Goal: Task Accomplishment & Management: Complete application form

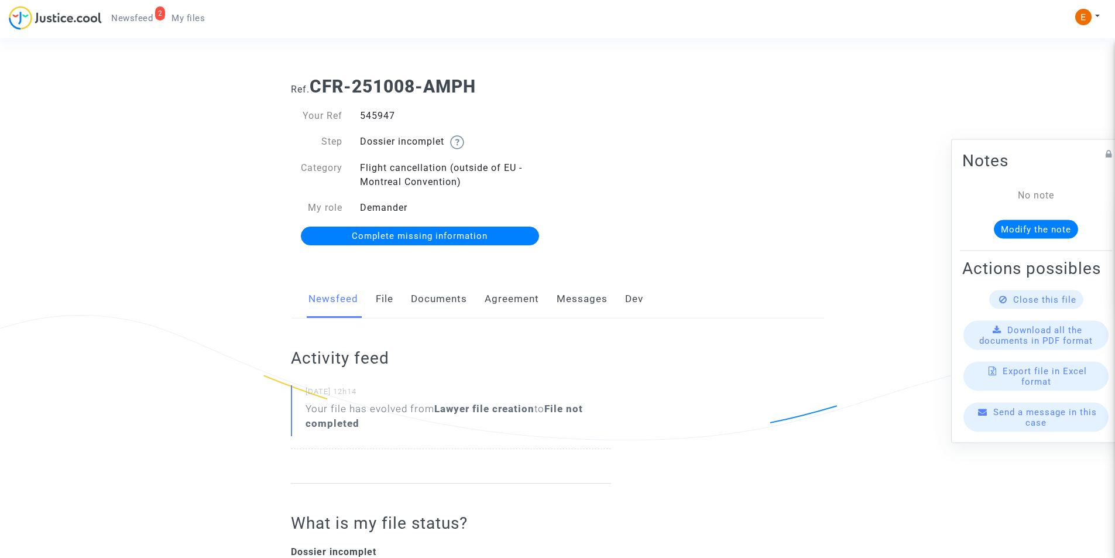
click at [445, 306] on link "Documents" at bounding box center [439, 299] width 56 height 39
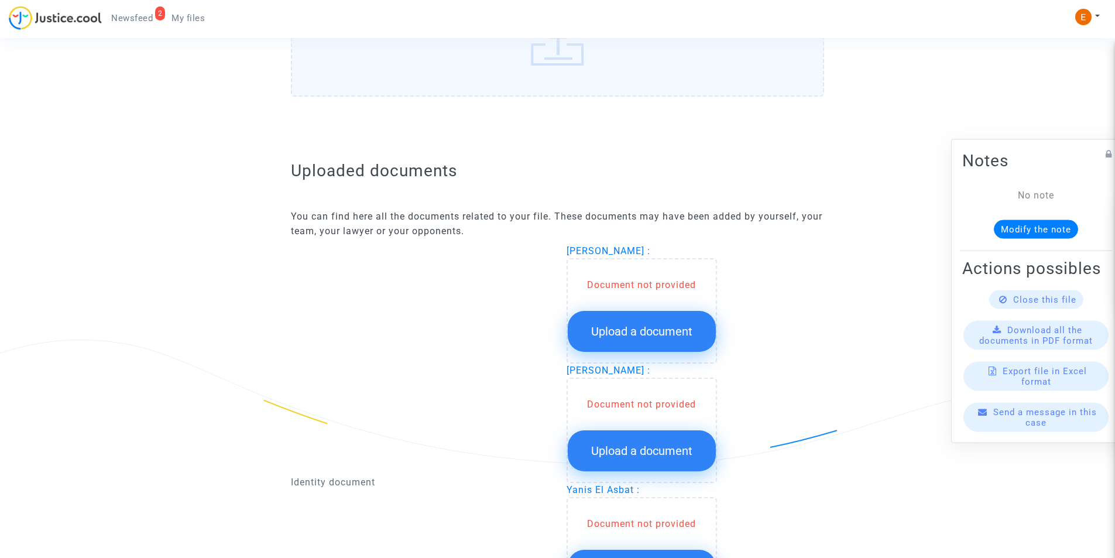
scroll to position [761, 0]
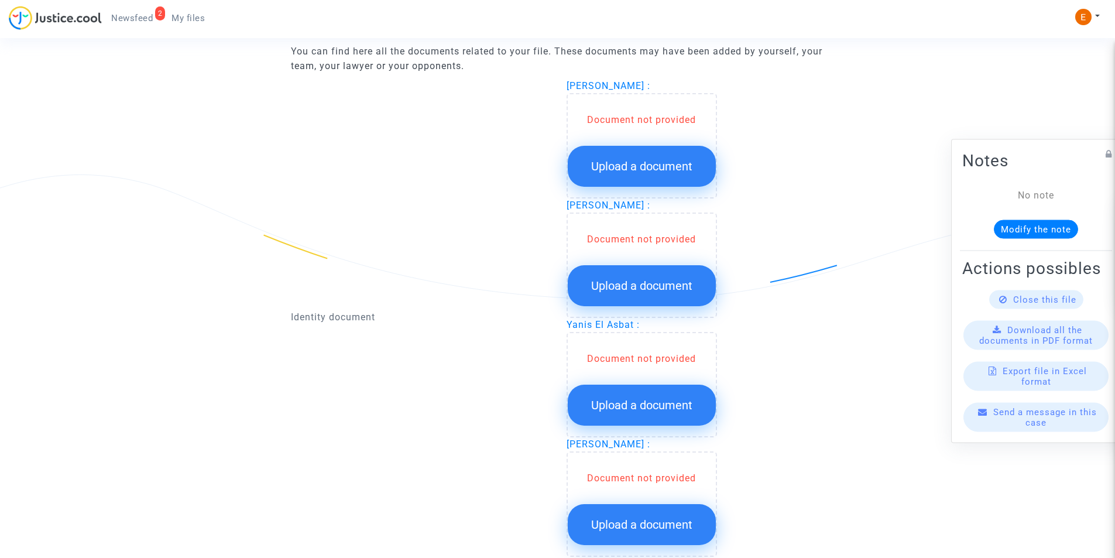
click at [647, 169] on span "Upload a document" at bounding box center [641, 166] width 101 height 14
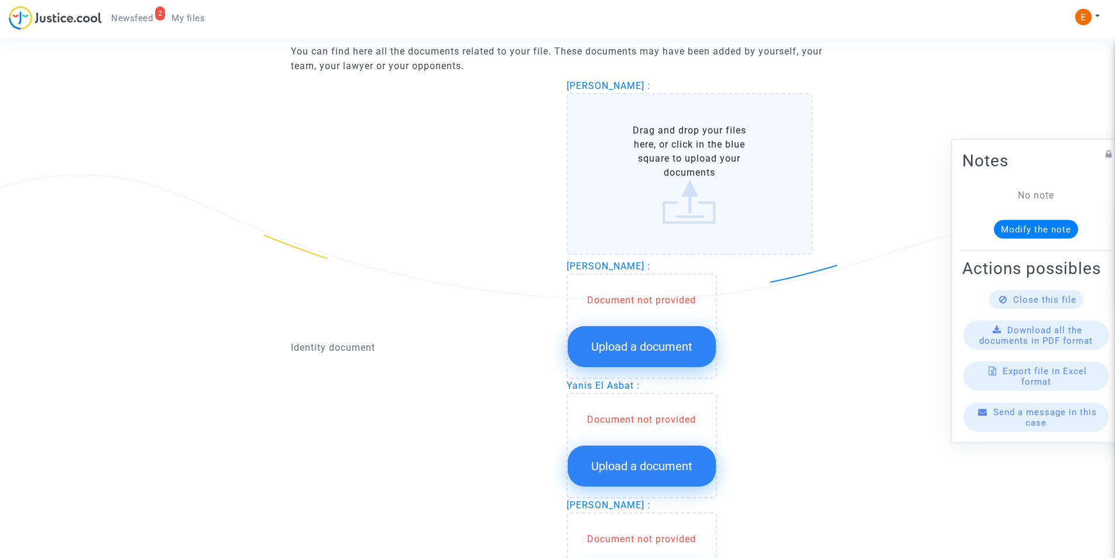
click at [639, 174] on label "Drag and drop your files here, or click in the blue square to upload your docum…" at bounding box center [690, 174] width 246 height 162
click at [0, 0] on input "Drag and drop your files here, or click in the blue square to upload your docum…" at bounding box center [0, 0] width 0 height 0
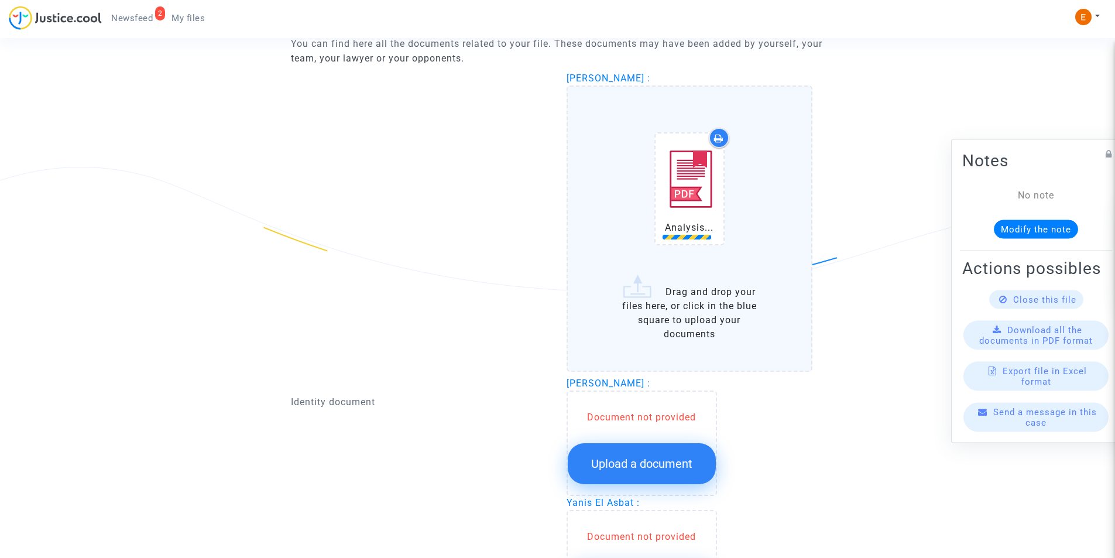
scroll to position [820, 0]
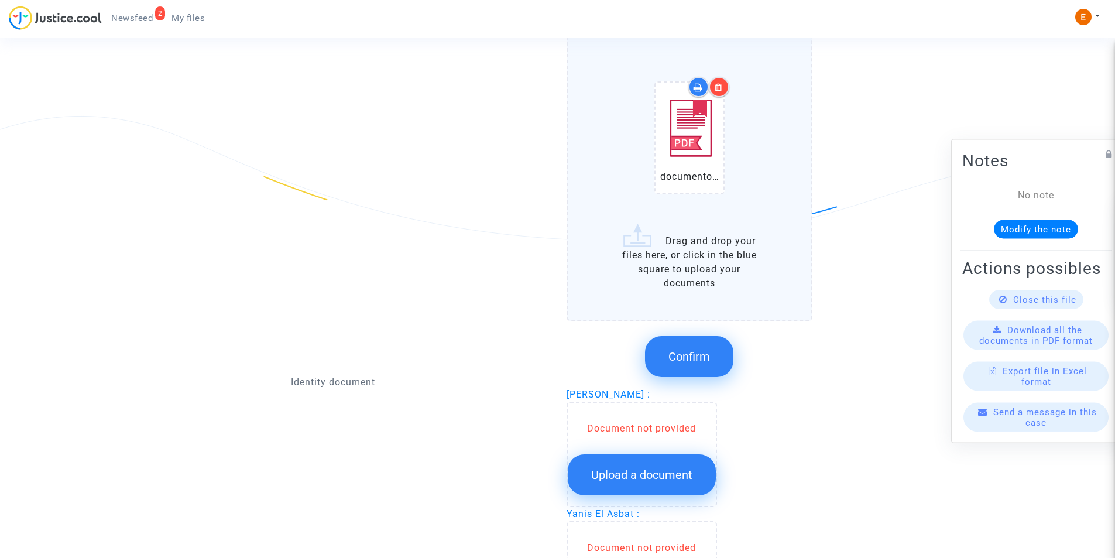
click at [686, 359] on span "Confirm" at bounding box center [690, 357] width 42 height 14
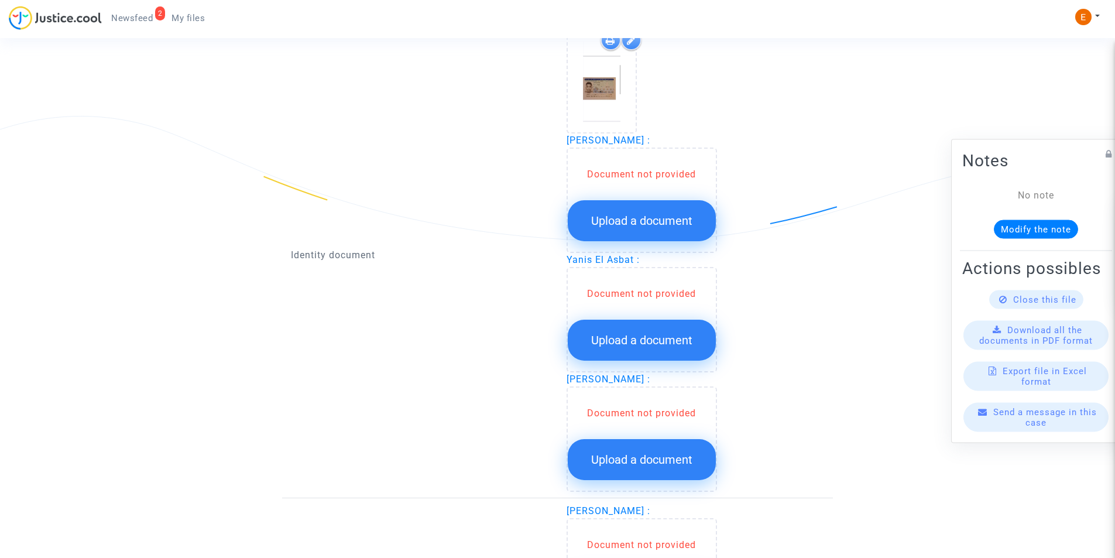
click at [632, 215] on span "Upload a document" at bounding box center [641, 221] width 101 height 14
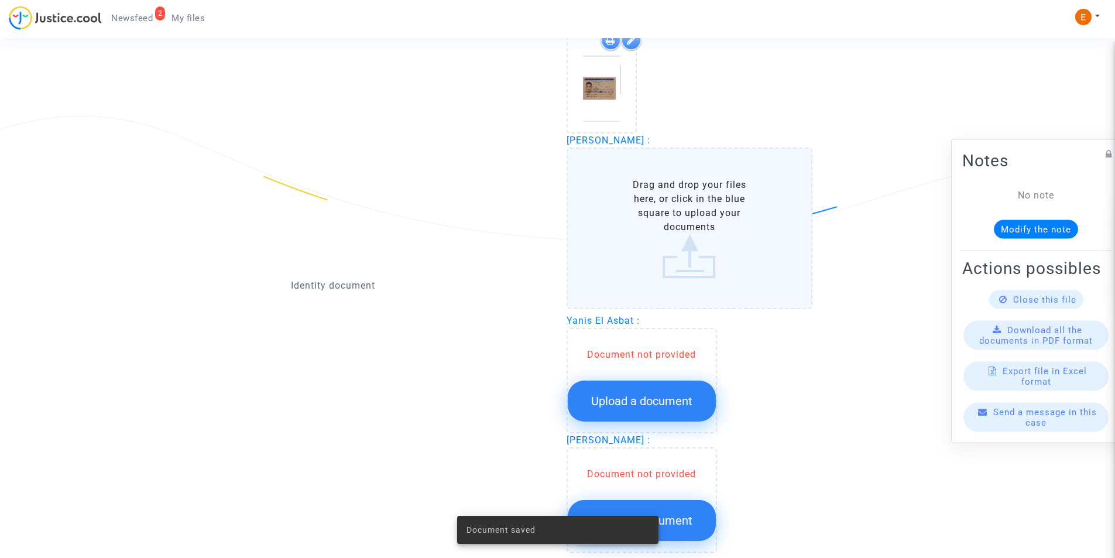
click at [634, 215] on label "Drag and drop your files here, or click in the blue square to upload your docum…" at bounding box center [690, 229] width 246 height 162
click at [0, 0] on input "Drag and drop your files here, or click in the blue square to upload your docum…" at bounding box center [0, 0] width 0 height 0
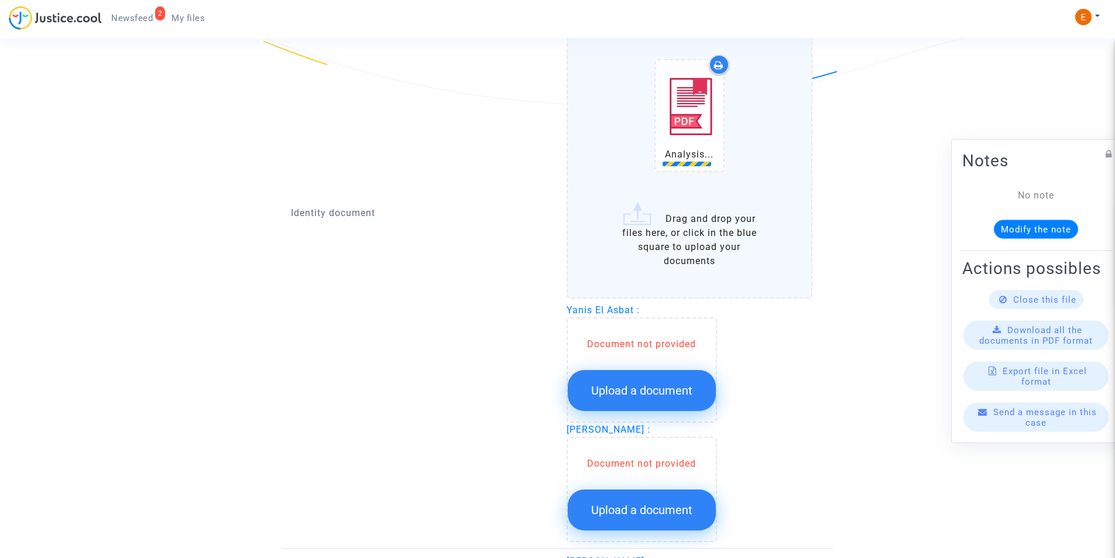
scroll to position [878, 0]
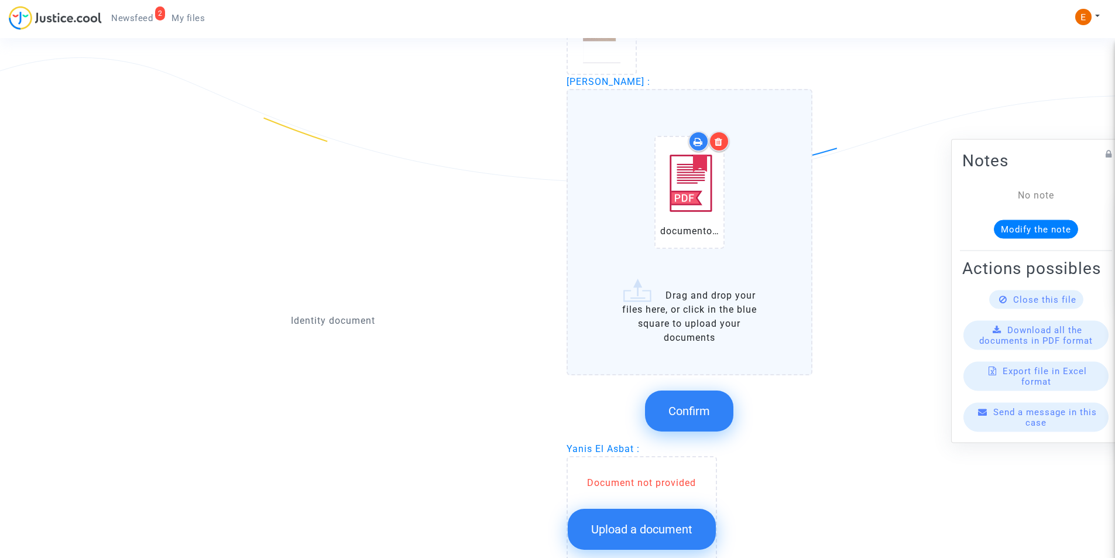
click at [679, 406] on span "Confirm" at bounding box center [690, 411] width 42 height 14
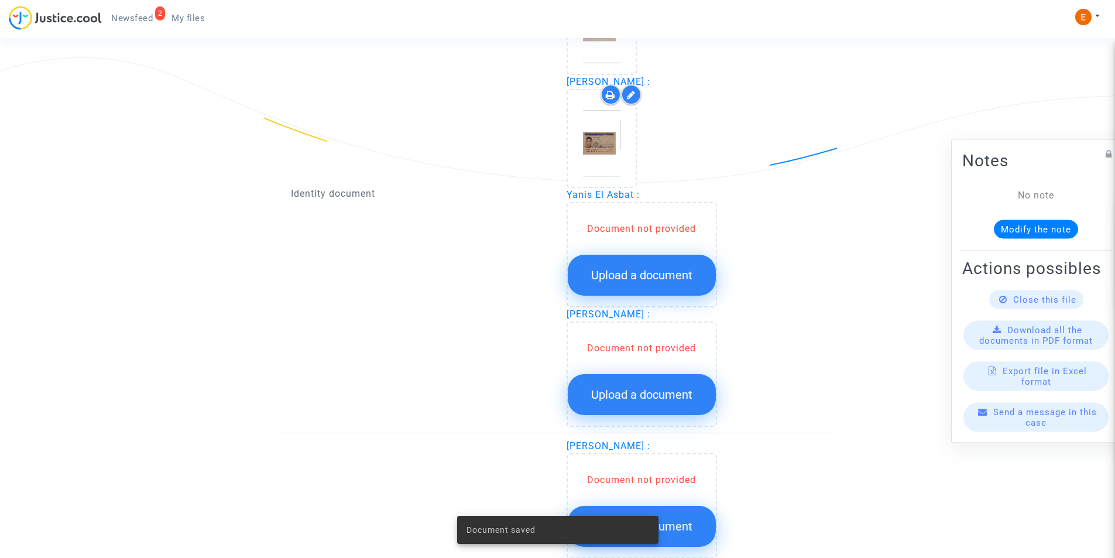
click at [628, 275] on span "Upload a document" at bounding box center [641, 275] width 101 height 14
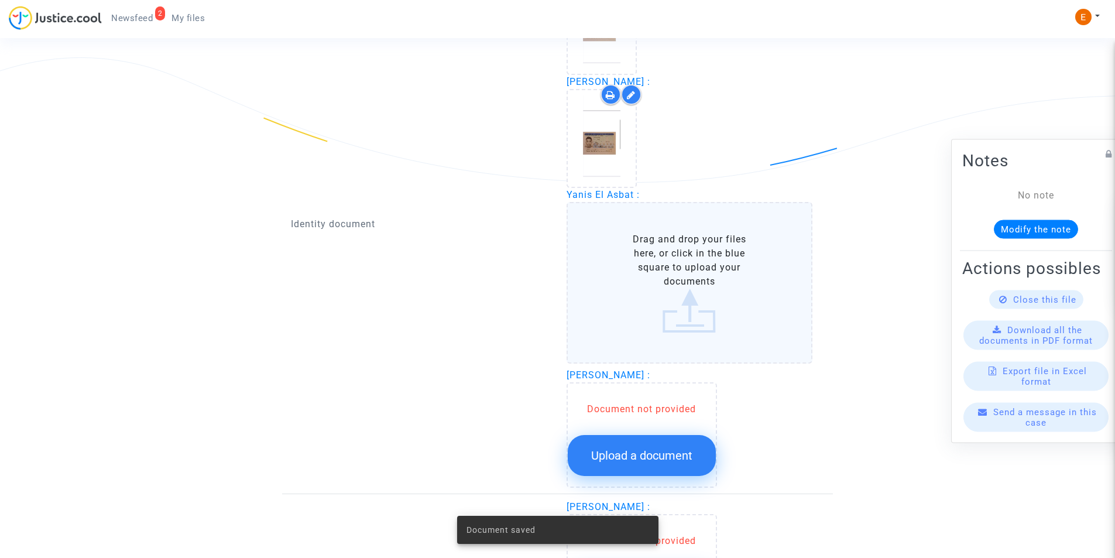
click at [629, 273] on label "Drag and drop your files here, or click in the blue square to upload your docum…" at bounding box center [690, 283] width 246 height 162
click at [0, 0] on input "Drag and drop your files here, or click in the blue square to upload your docum…" at bounding box center [0, 0] width 0 height 0
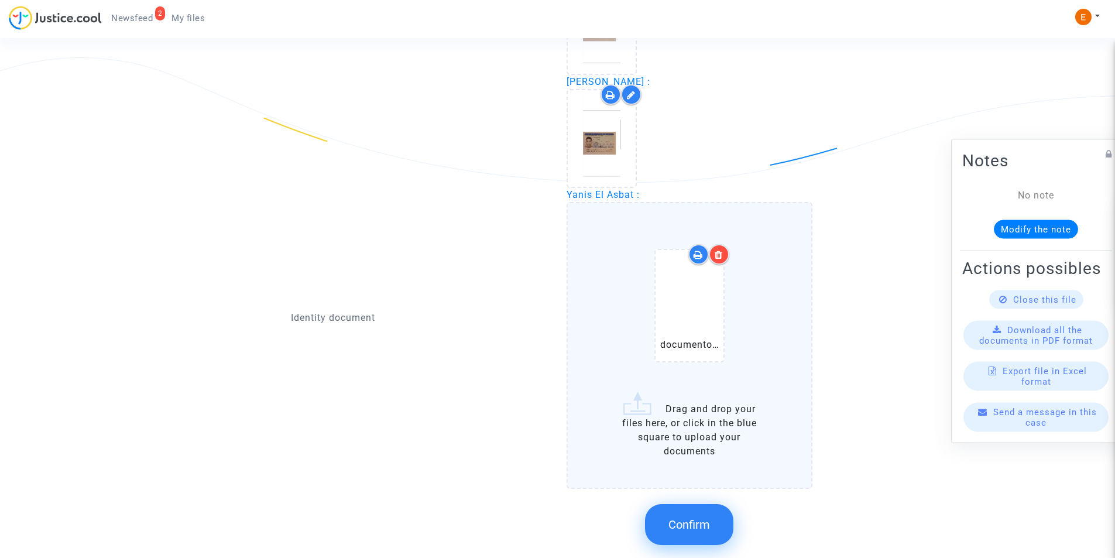
click at [717, 250] on icon at bounding box center [719, 254] width 8 height 9
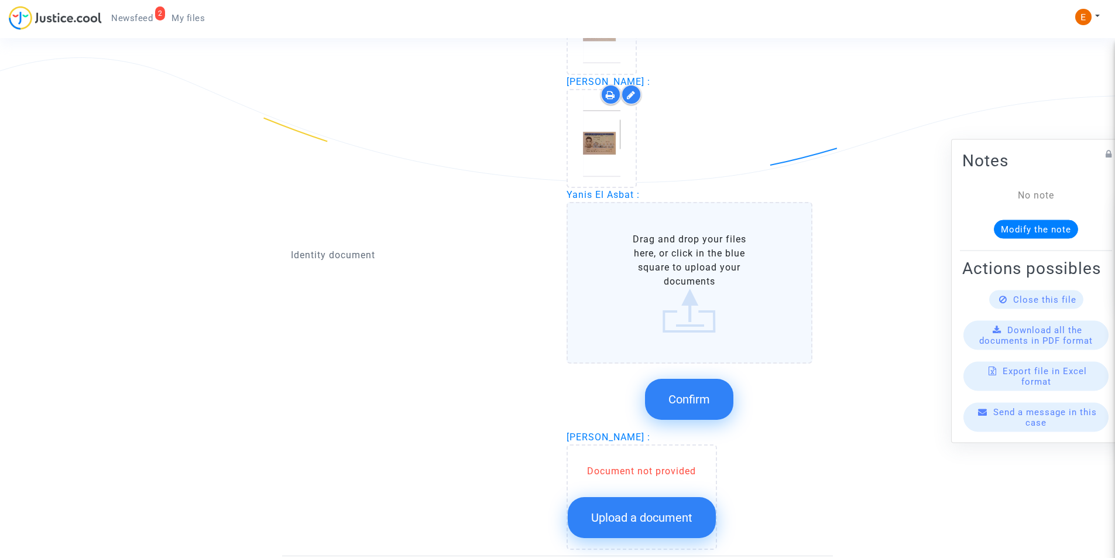
click at [639, 340] on label "Drag and drop your files here, or click in the blue square to upload your docum…" at bounding box center [690, 283] width 246 height 162
click at [0, 0] on input "Drag and drop your files here, or click in the blue square to upload your docum…" at bounding box center [0, 0] width 0 height 0
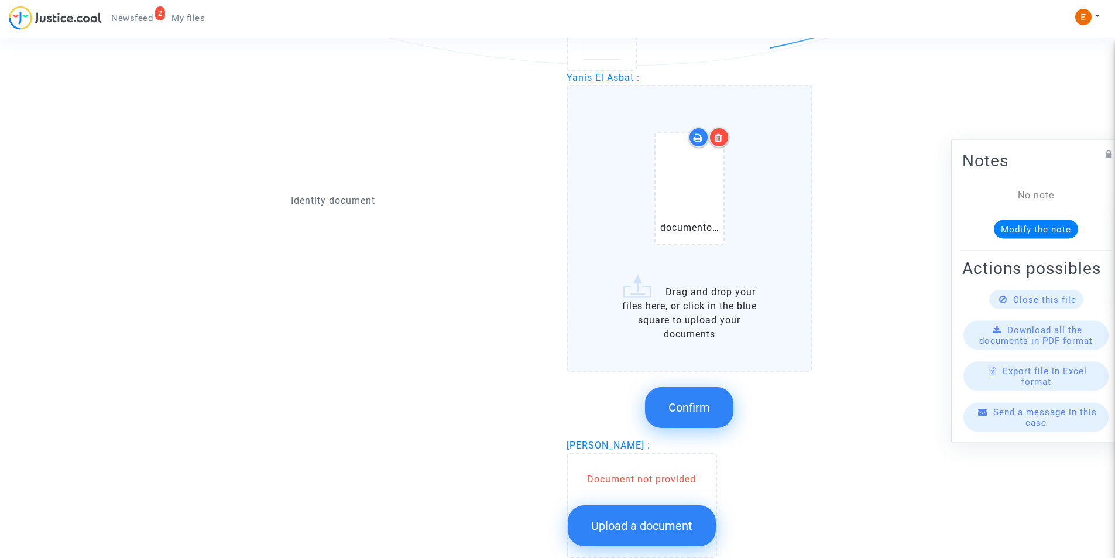
click at [677, 417] on button "Confirm" at bounding box center [689, 407] width 88 height 41
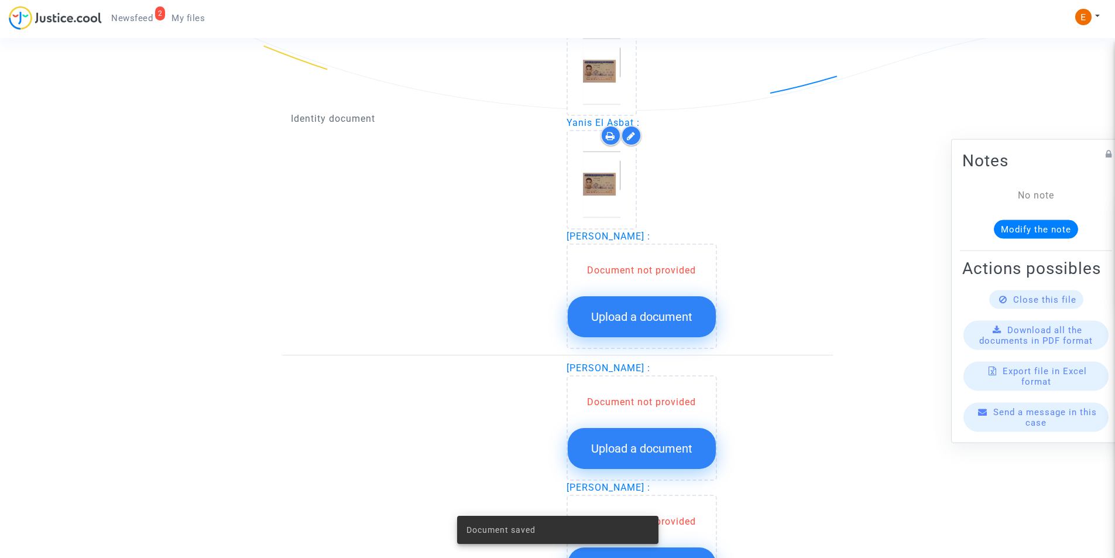
scroll to position [937, 0]
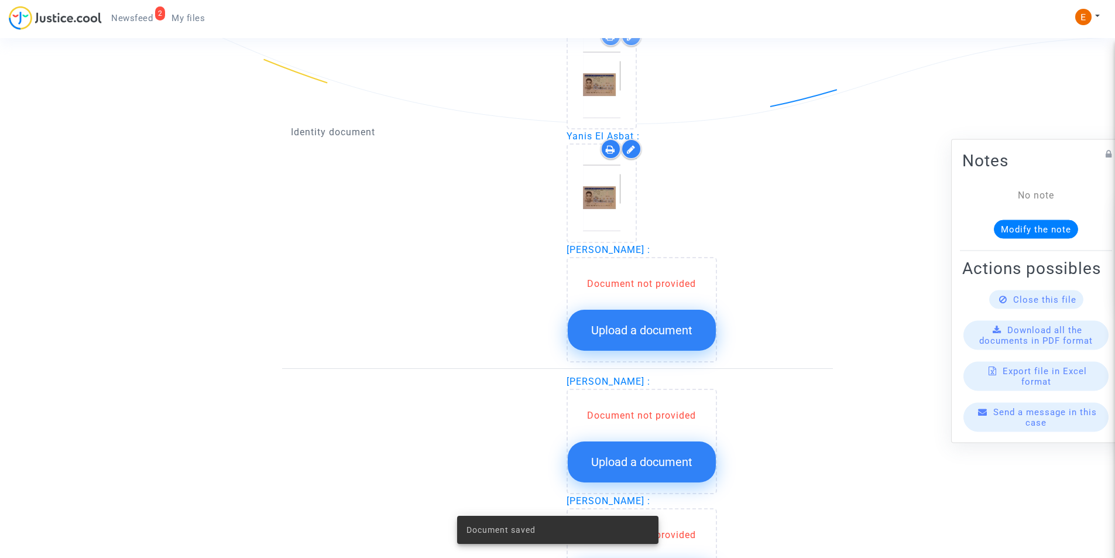
click at [631, 321] on button "Upload a document" at bounding box center [642, 330] width 148 height 41
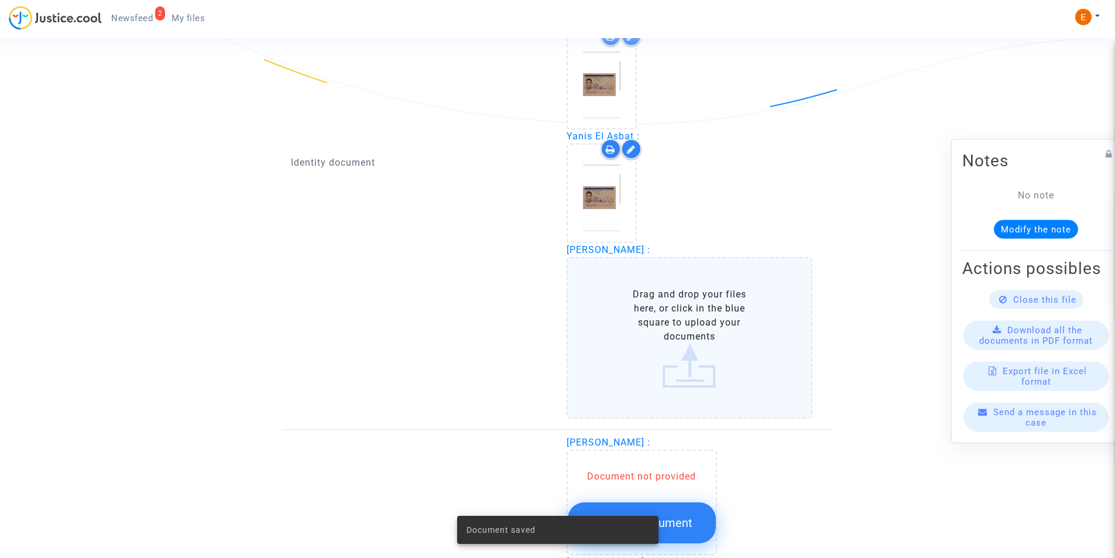
click at [629, 316] on label "Drag and drop your files here, or click in the blue square to upload your docum…" at bounding box center [690, 338] width 246 height 162
click at [0, 0] on input "Drag and drop your files here, or click in the blue square to upload your docum…" at bounding box center [0, 0] width 0 height 0
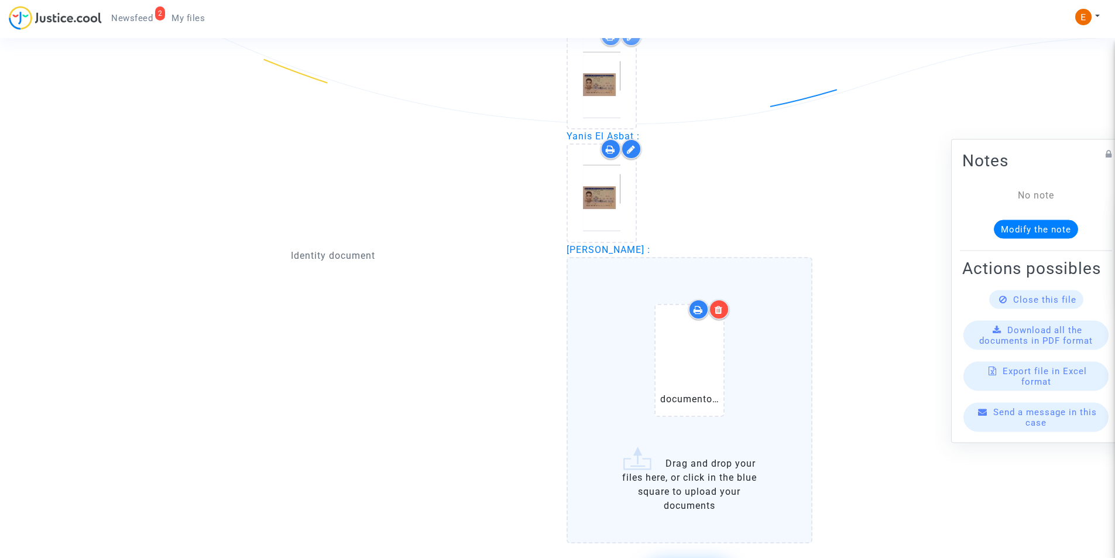
scroll to position [995, 0]
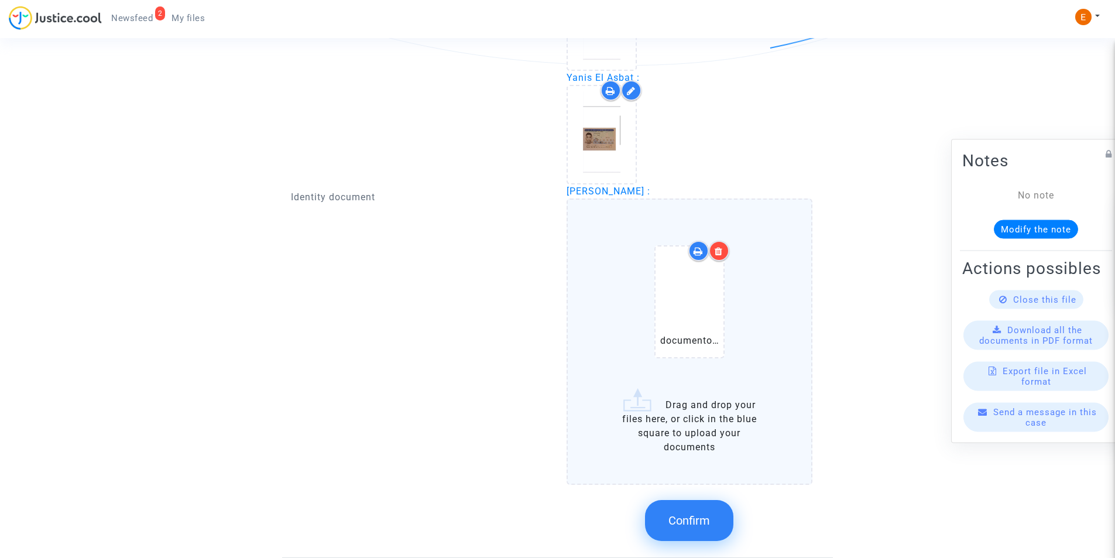
click at [717, 250] on icon at bounding box center [719, 250] width 8 height 9
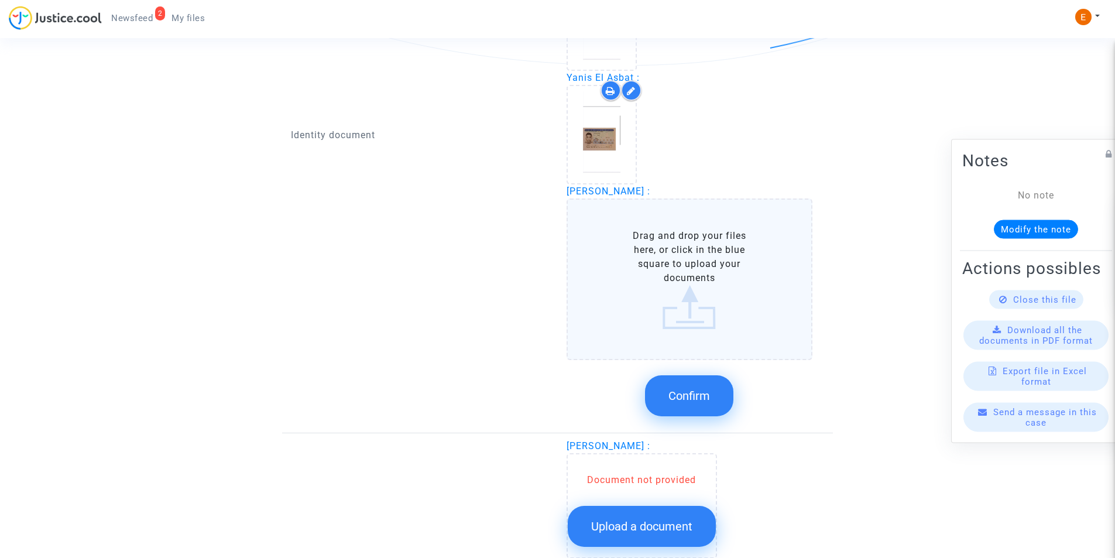
click at [709, 308] on label "Drag and drop your files here, or click in the blue square to upload your docum…" at bounding box center [690, 279] width 246 height 162
click at [0, 0] on input "Drag and drop your files here, or click in the blue square to upload your docum…" at bounding box center [0, 0] width 0 height 0
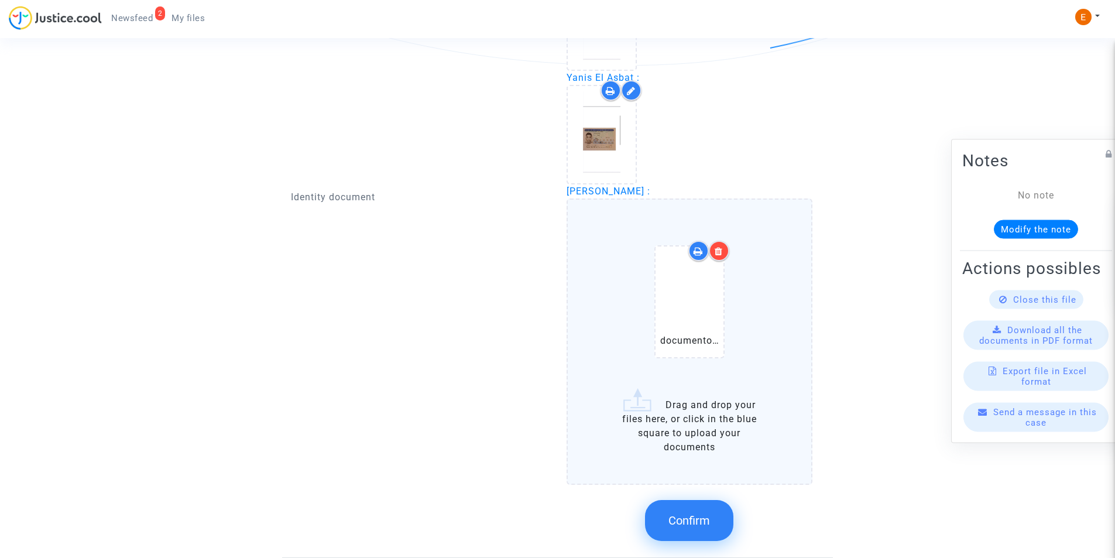
click at [678, 519] on span "Confirm" at bounding box center [690, 520] width 42 height 14
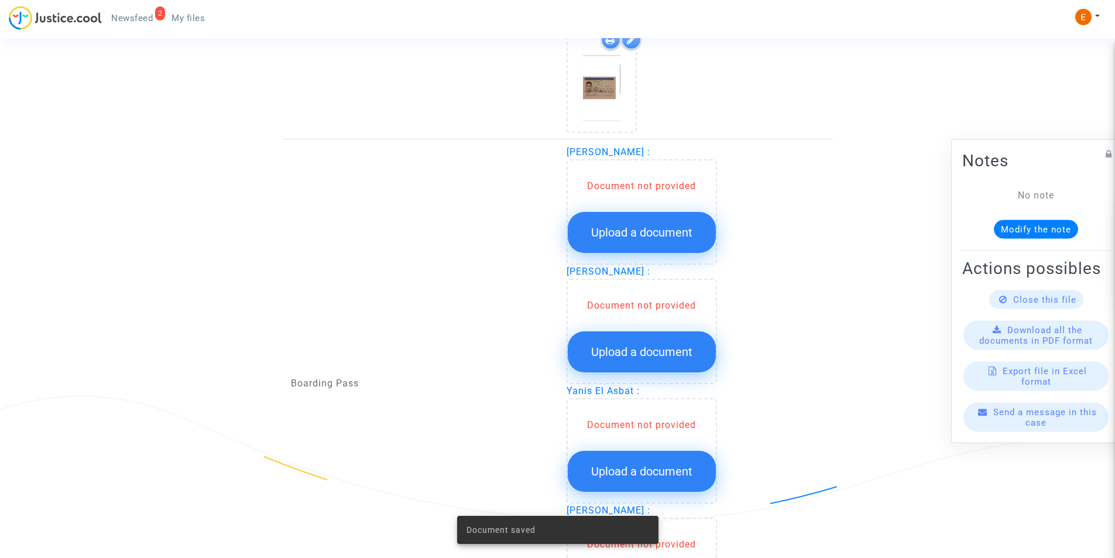
scroll to position [1288, 0]
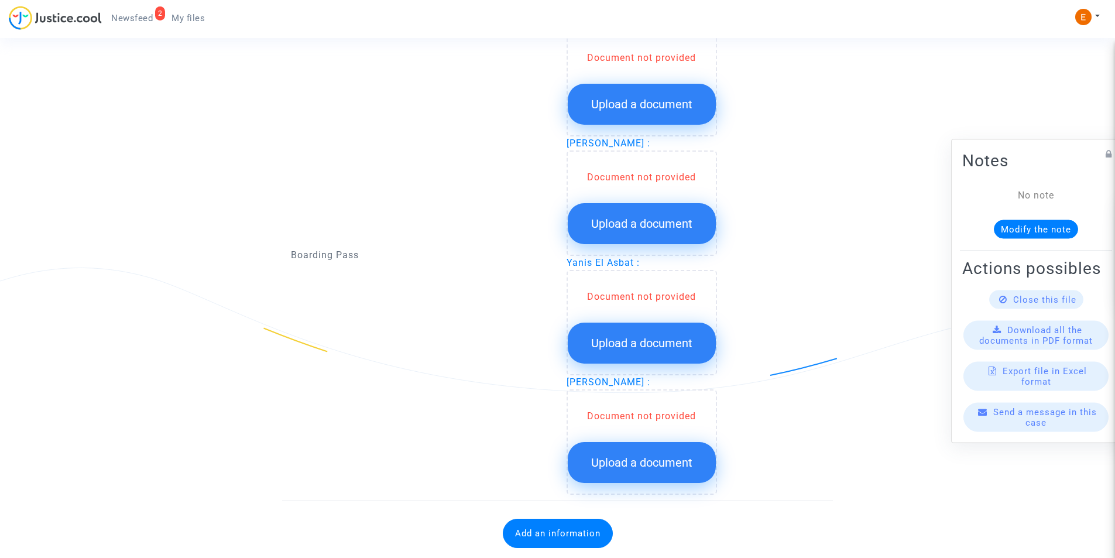
click at [614, 110] on span "Upload a document" at bounding box center [641, 104] width 101 height 14
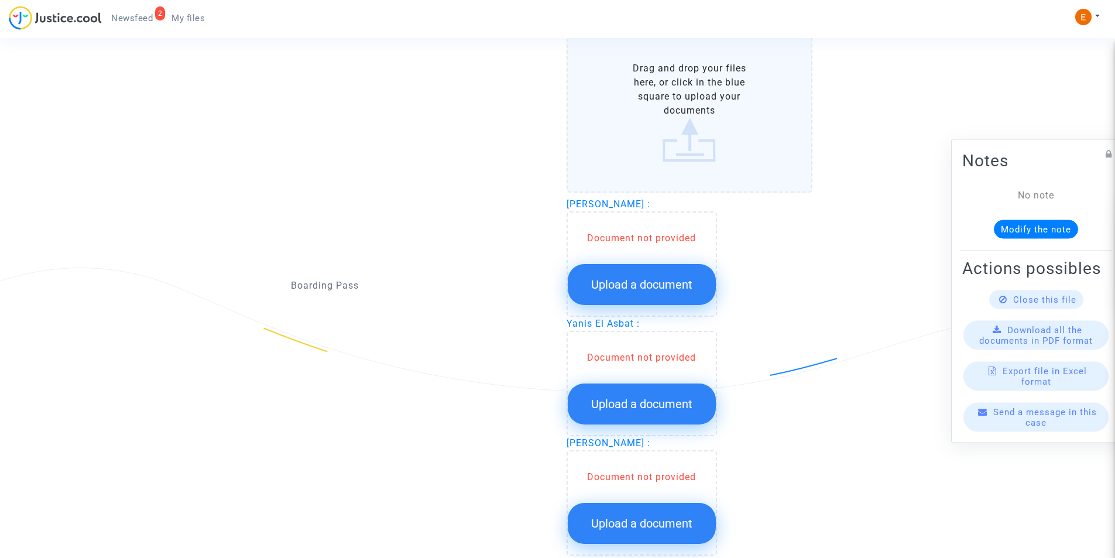
click at [619, 121] on label "Drag and drop your files here, or click in the blue square to upload your docum…" at bounding box center [690, 112] width 246 height 162
click at [0, 0] on input "Drag and drop your files here, or click in the blue square to upload your docum…" at bounding box center [0, 0] width 0 height 0
click at [641, 280] on span "Upload a document" at bounding box center [641, 285] width 101 height 14
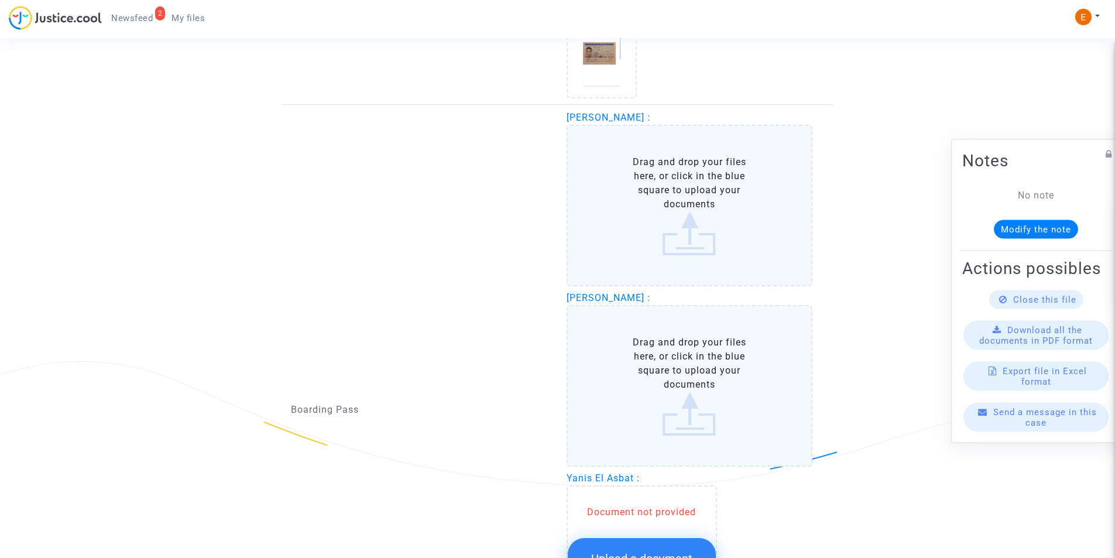
scroll to position [1054, 0]
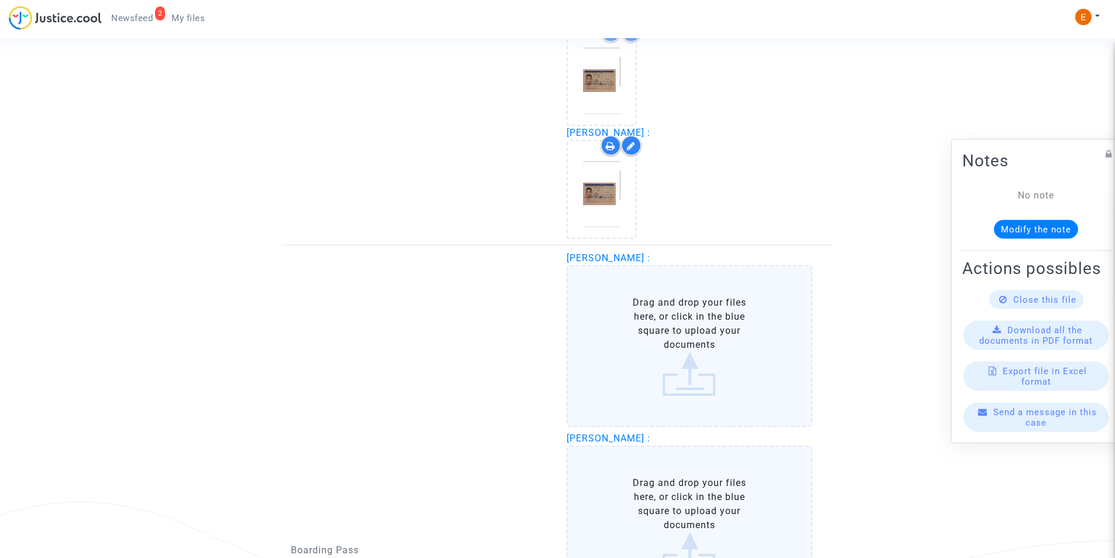
click at [637, 348] on label "Drag and drop your files here, or click in the blue square to upload your docum…" at bounding box center [690, 346] width 246 height 162
click at [0, 0] on input "Drag and drop your files here, or click in the blue square to upload your docum…" at bounding box center [0, 0] width 0 height 0
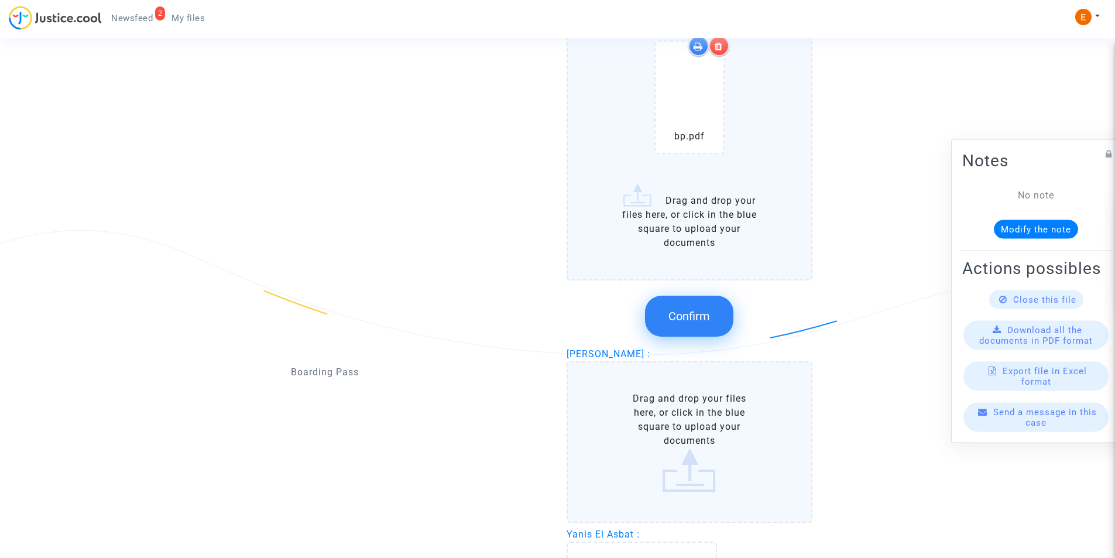
scroll to position [1347, 0]
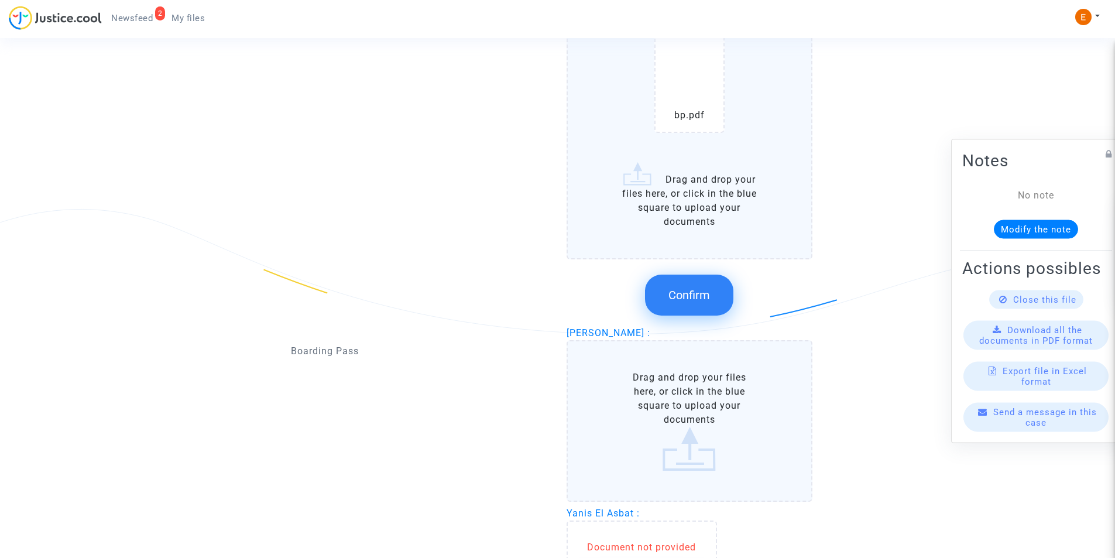
click at [681, 300] on span "Confirm" at bounding box center [690, 295] width 42 height 14
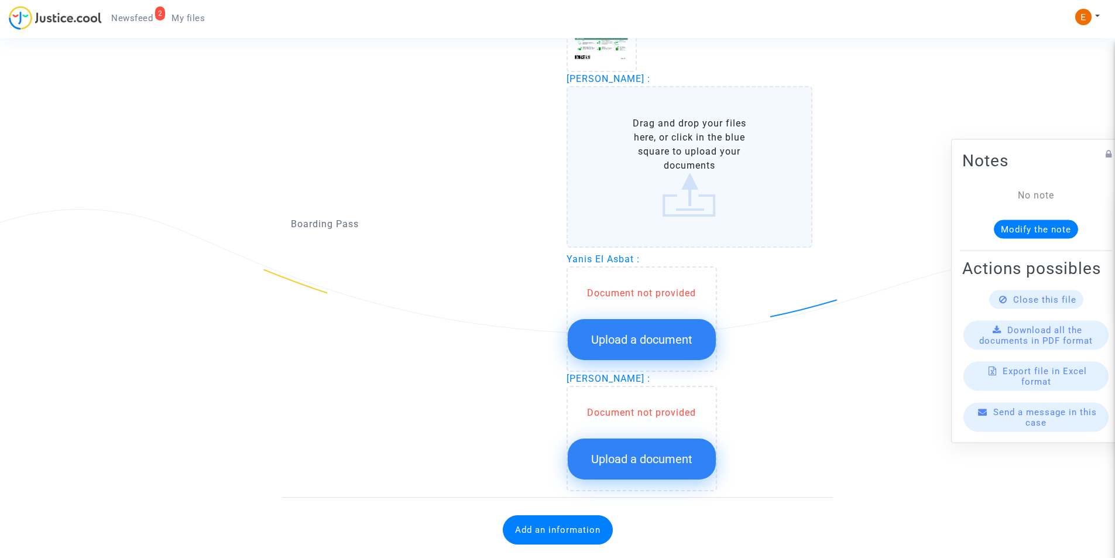
click at [666, 191] on label "Drag and drop your files here, or click in the blue square to upload your docum…" at bounding box center [690, 167] width 246 height 162
click at [0, 0] on input "Drag and drop your files here, or click in the blue square to upload your docum…" at bounding box center [0, 0] width 0 height 0
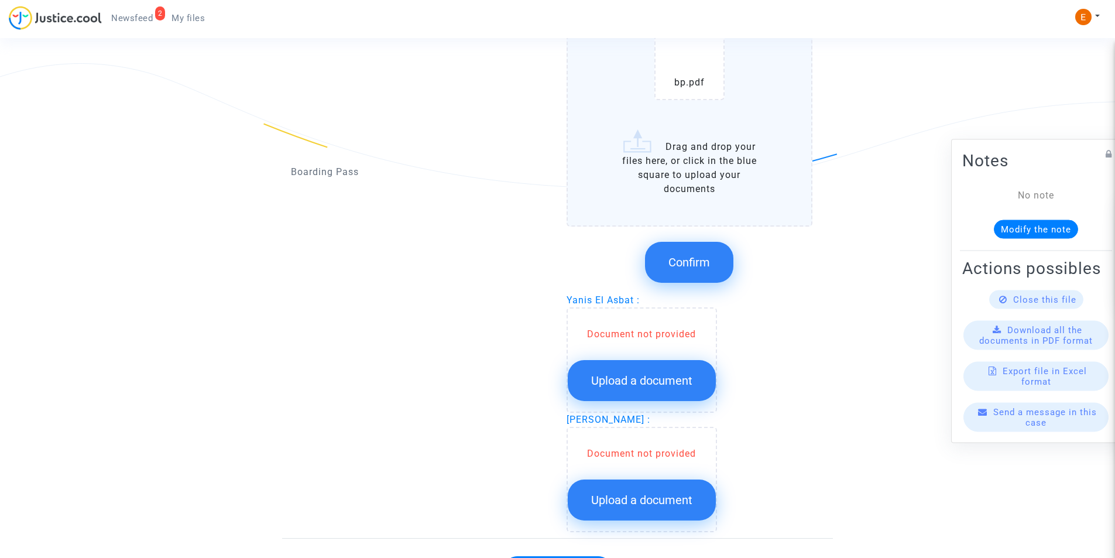
scroll to position [1499, 0]
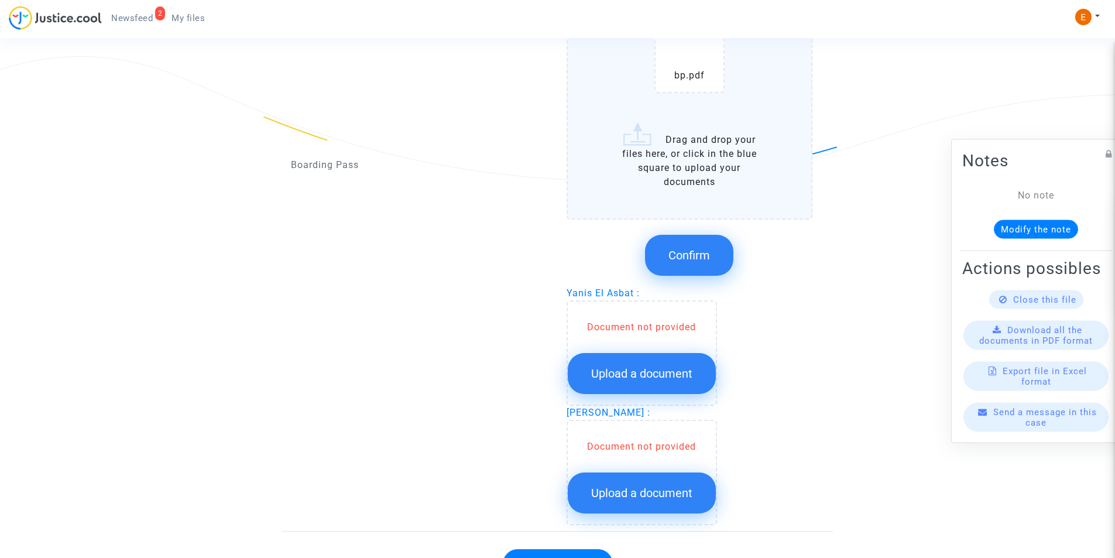
drag, startPoint x: 666, startPoint y: 255, endPoint x: 665, endPoint y: 264, distance: 9.4
click at [667, 255] on button "Confirm" at bounding box center [689, 255] width 88 height 41
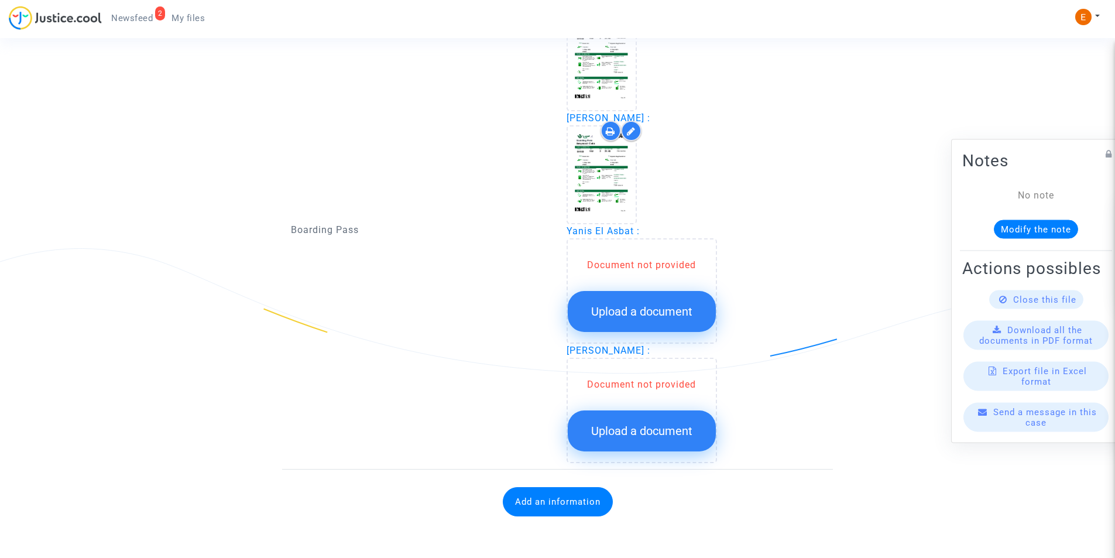
scroll to position [1307, 0]
click at [634, 314] on span "Upload a document" at bounding box center [641, 311] width 101 height 14
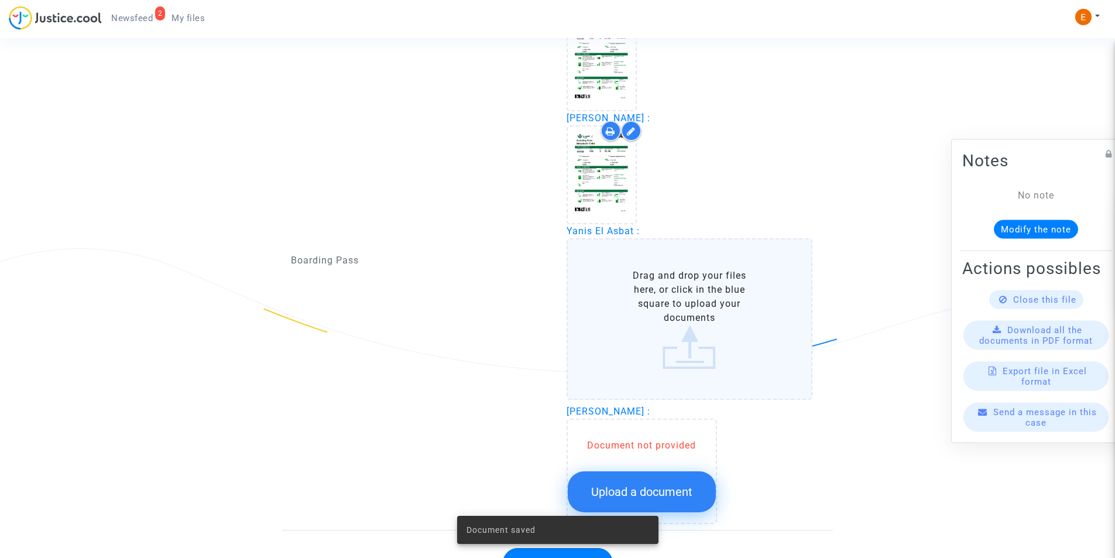
click at [631, 317] on label "Drag and drop your files here, or click in the blue square to upload your docum…" at bounding box center [690, 319] width 246 height 162
click at [0, 0] on input "Drag and drop your files here, or click in the blue square to upload your docum…" at bounding box center [0, 0] width 0 height 0
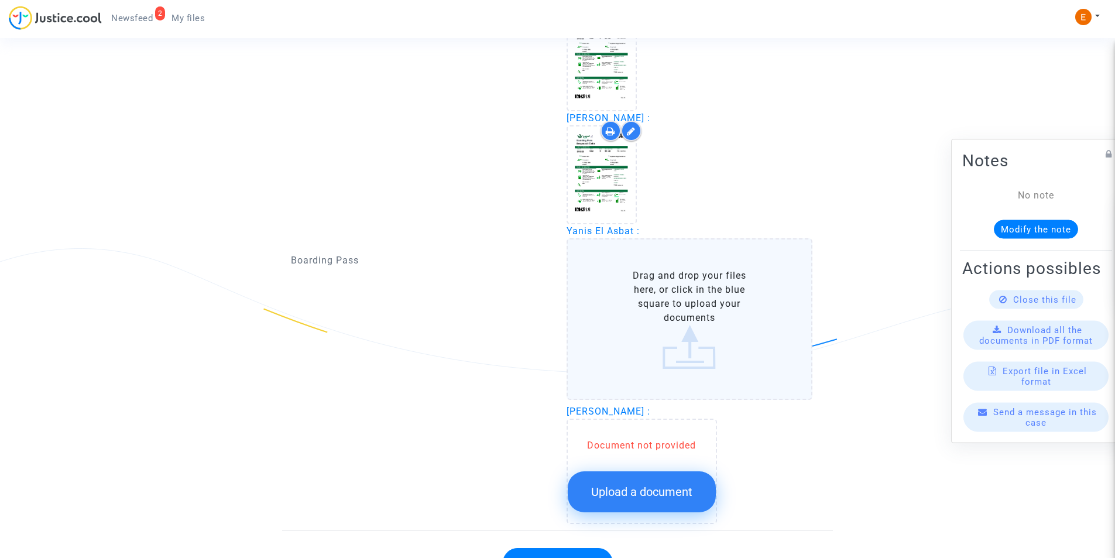
click at [366, 111] on div "Boarding Pass" at bounding box center [420, 261] width 276 height 526
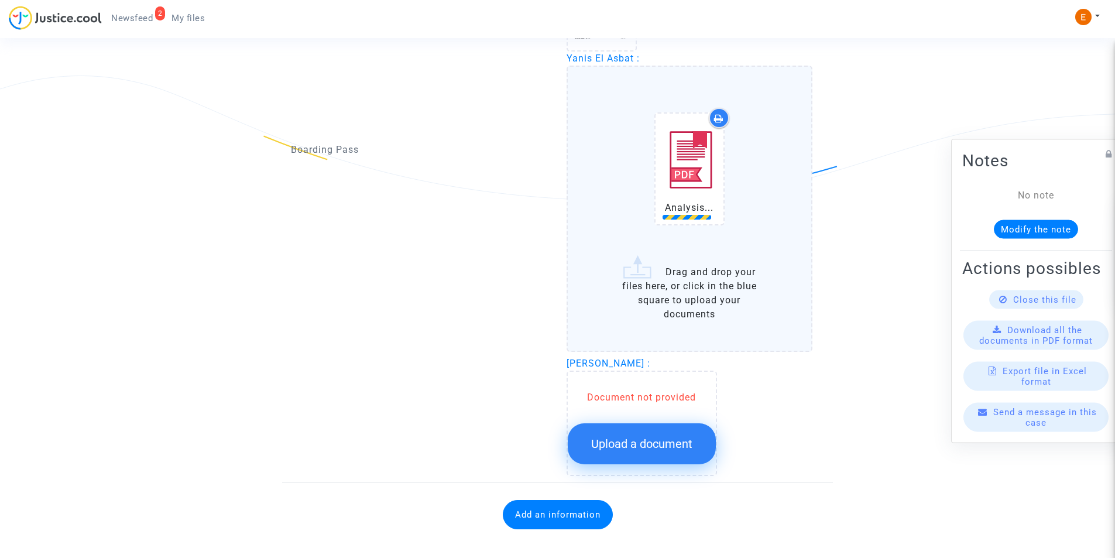
scroll to position [1493, 0]
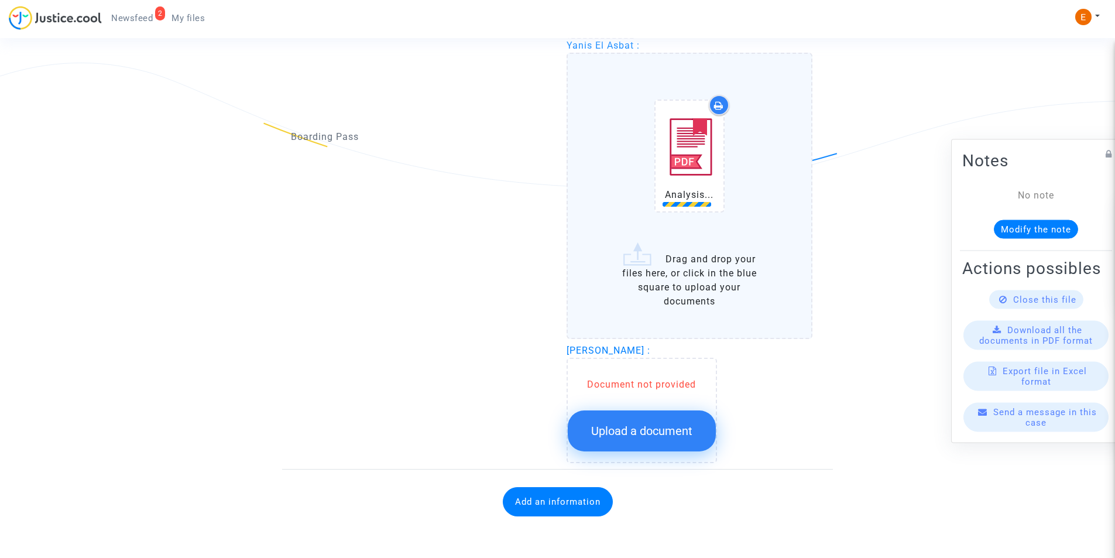
click at [634, 356] on span "[PERSON_NAME] :" at bounding box center [609, 350] width 84 height 11
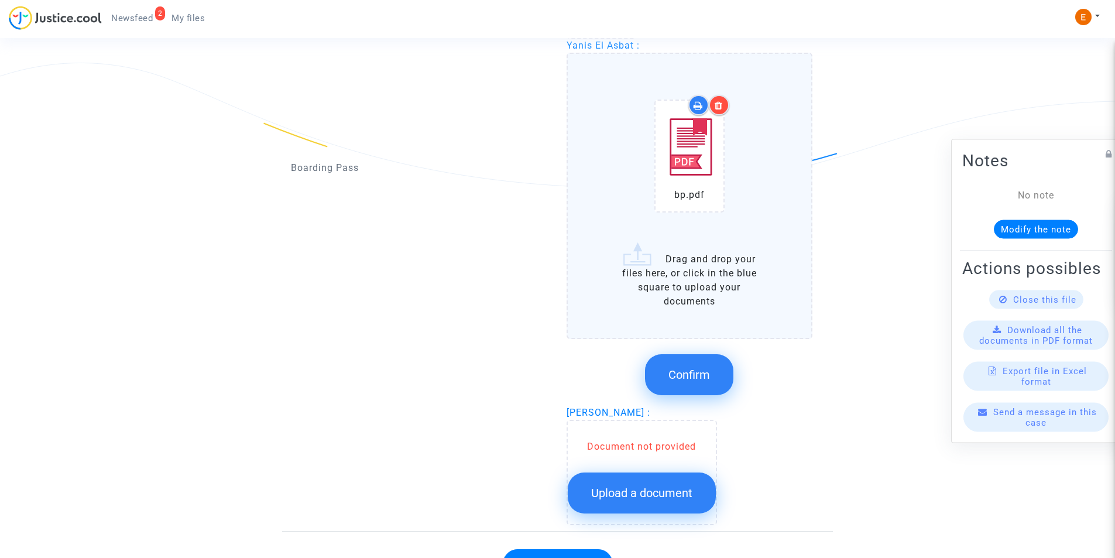
click at [681, 360] on button "Confirm" at bounding box center [689, 374] width 88 height 41
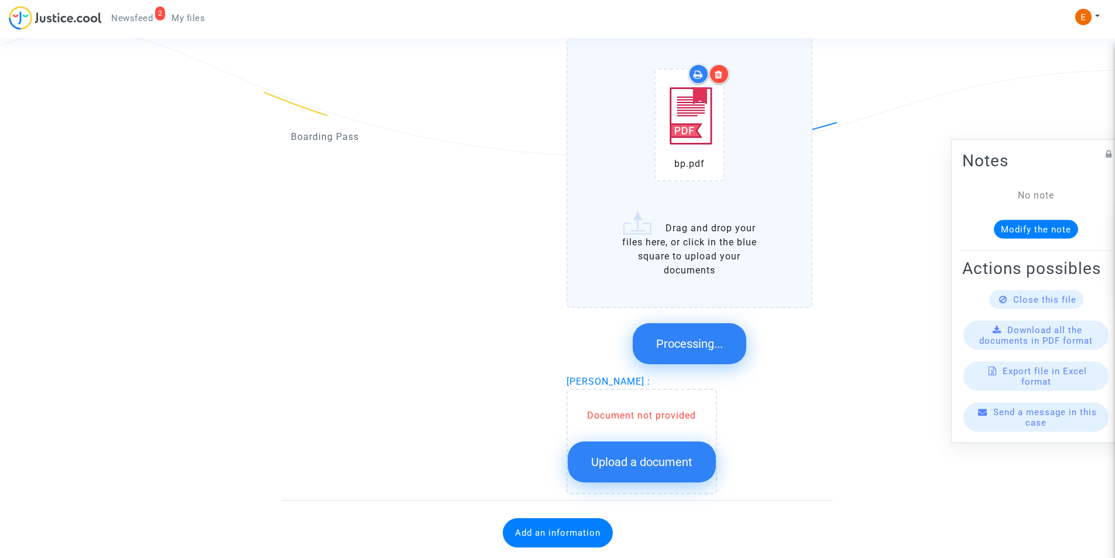
scroll to position [1301, 0]
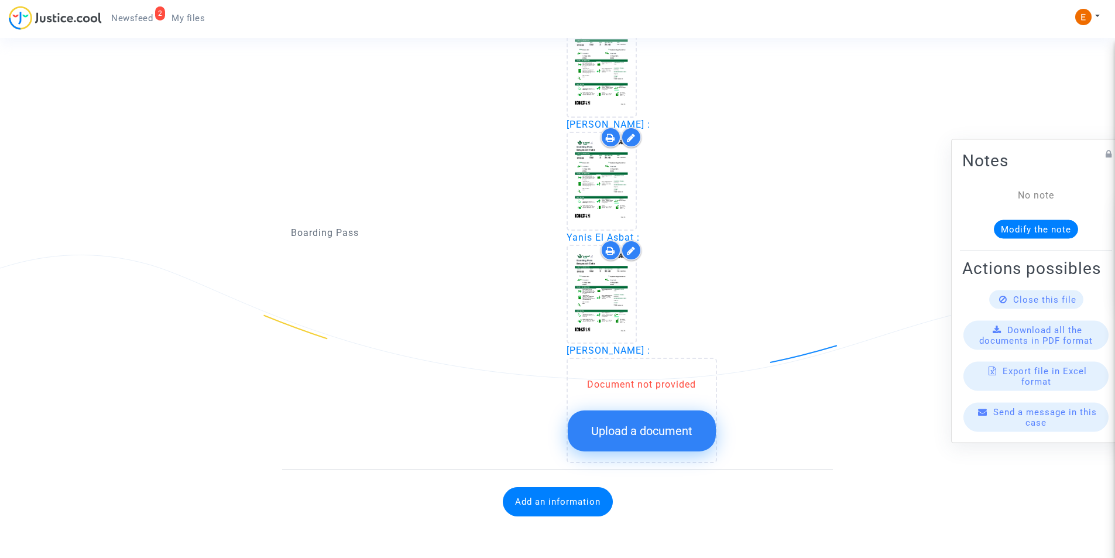
click at [658, 423] on button "Upload a document" at bounding box center [642, 430] width 148 height 41
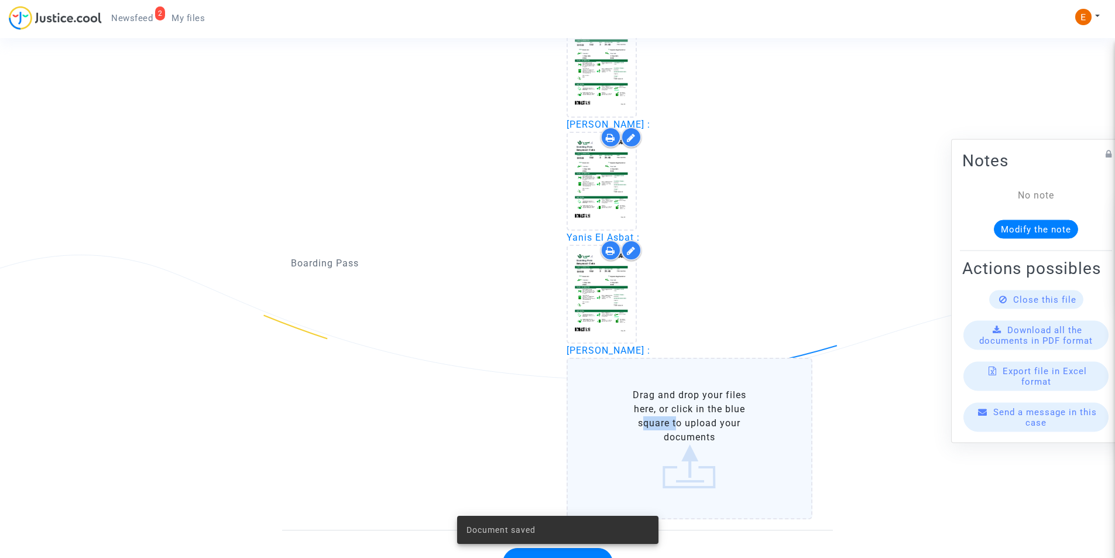
click at [658, 423] on label "Drag and drop your files here, or click in the blue square to upload your docum…" at bounding box center [690, 439] width 246 height 162
click at [0, 0] on input "Drag and drop your files here, or click in the blue square to upload your docum…" at bounding box center [0, 0] width 0 height 0
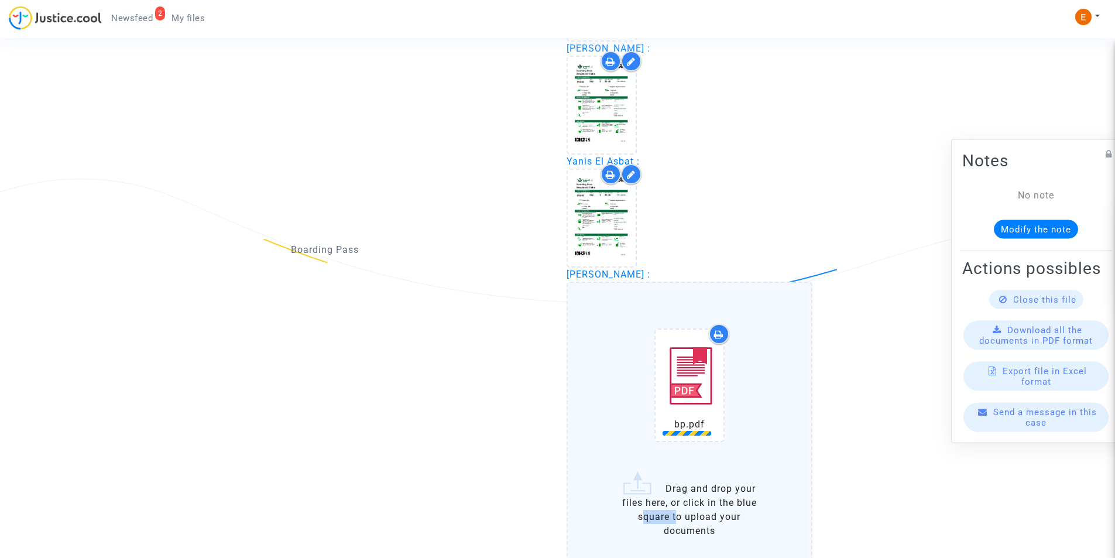
scroll to position [1487, 0]
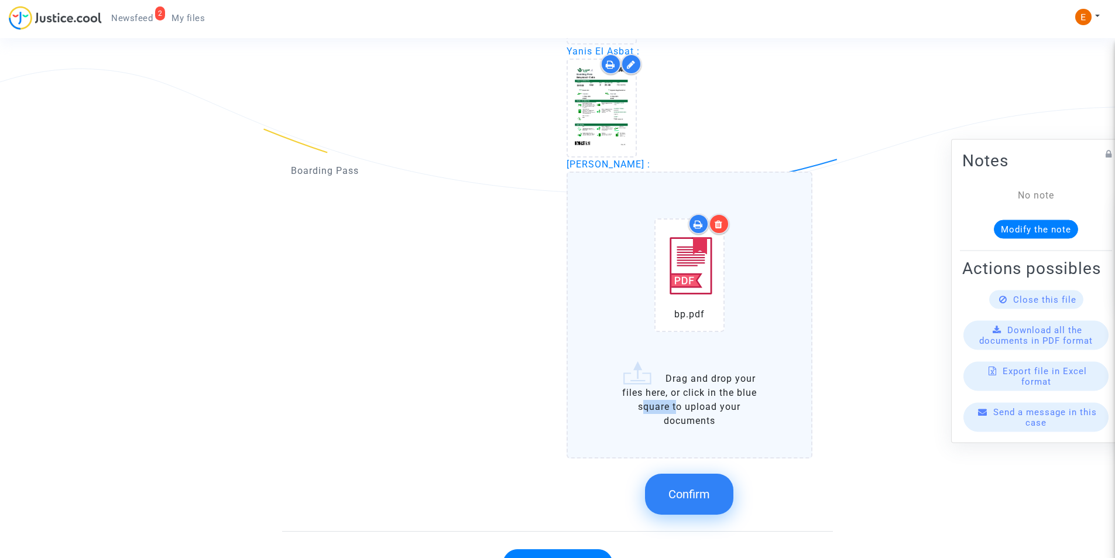
click at [666, 498] on button "Confirm" at bounding box center [689, 494] width 88 height 41
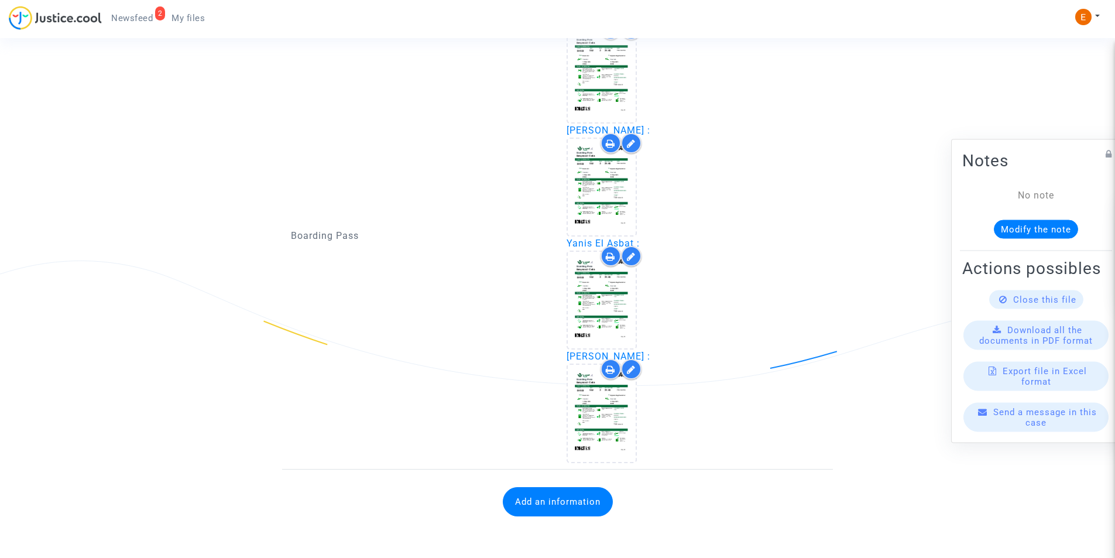
scroll to position [1295, 0]
click at [512, 498] on button "Add an information" at bounding box center [558, 501] width 110 height 29
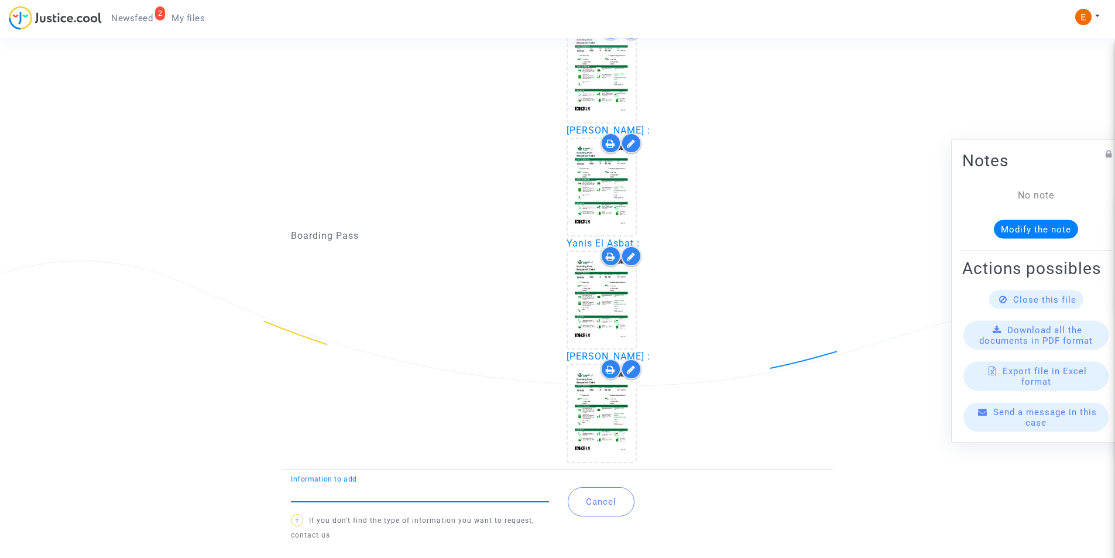
click at [489, 496] on input "Information to add" at bounding box center [420, 492] width 258 height 11
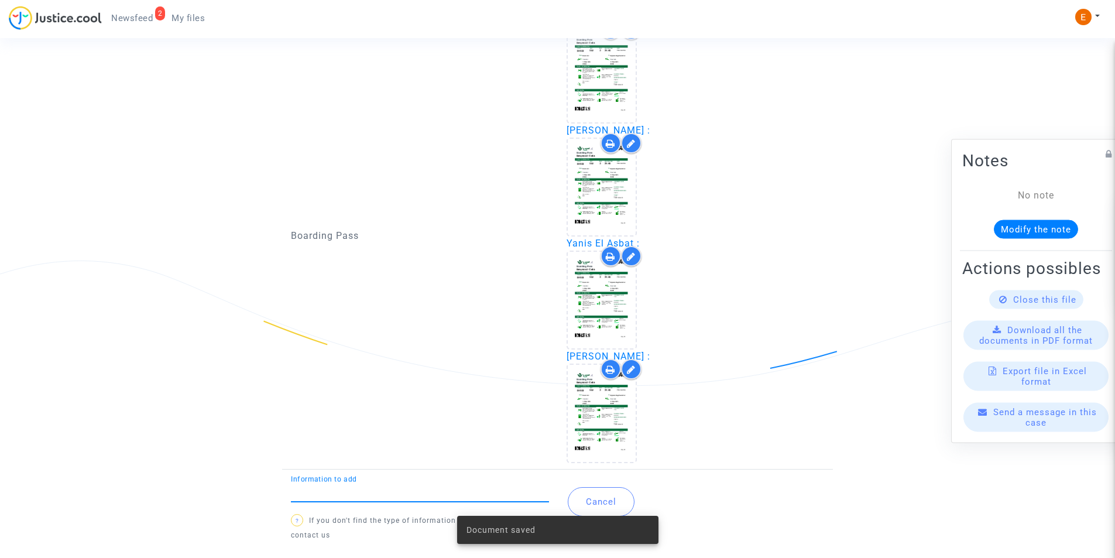
type input "b"
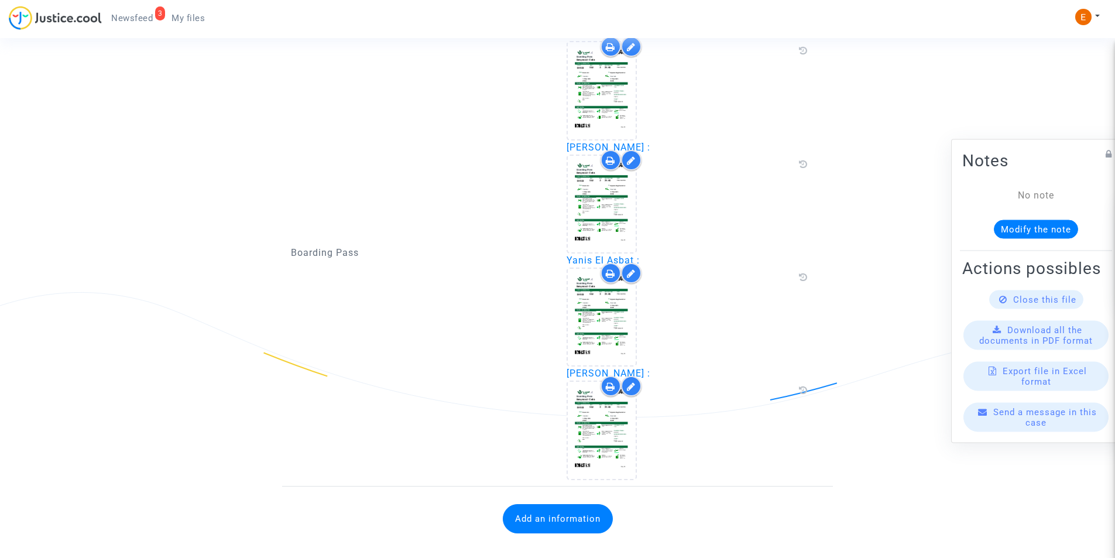
scroll to position [1280, 0]
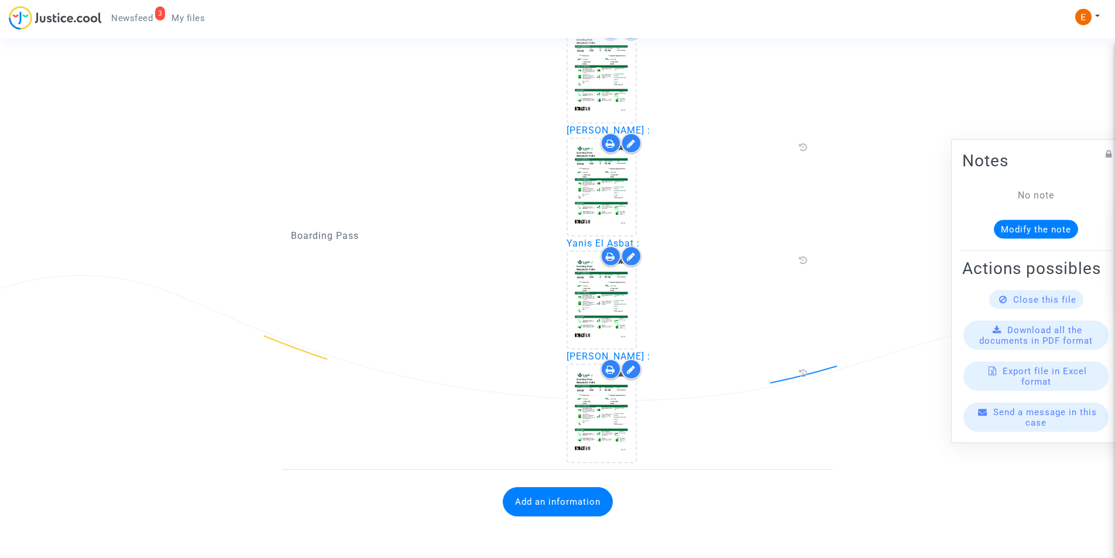
click at [532, 506] on button "Add an information" at bounding box center [558, 501] width 110 height 29
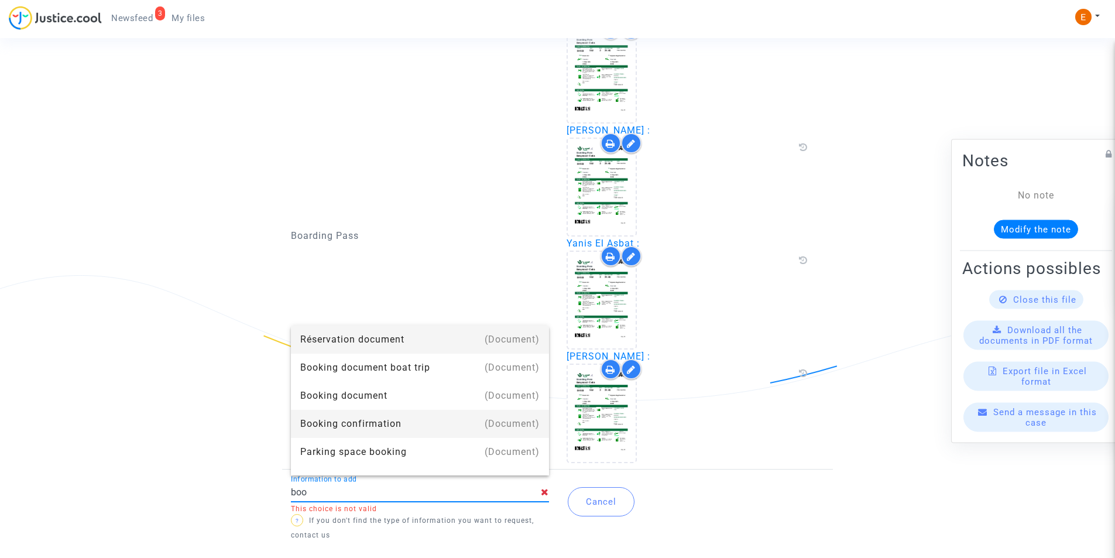
type input "Booking document"
click at [352, 391] on div "Booking document" at bounding box center [419, 396] width 239 height 28
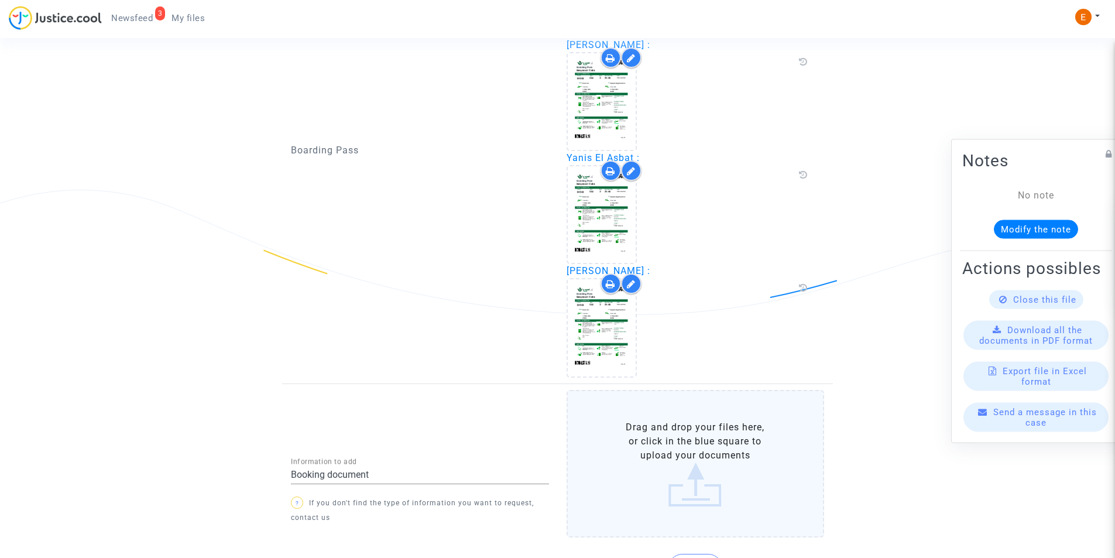
scroll to position [1439, 0]
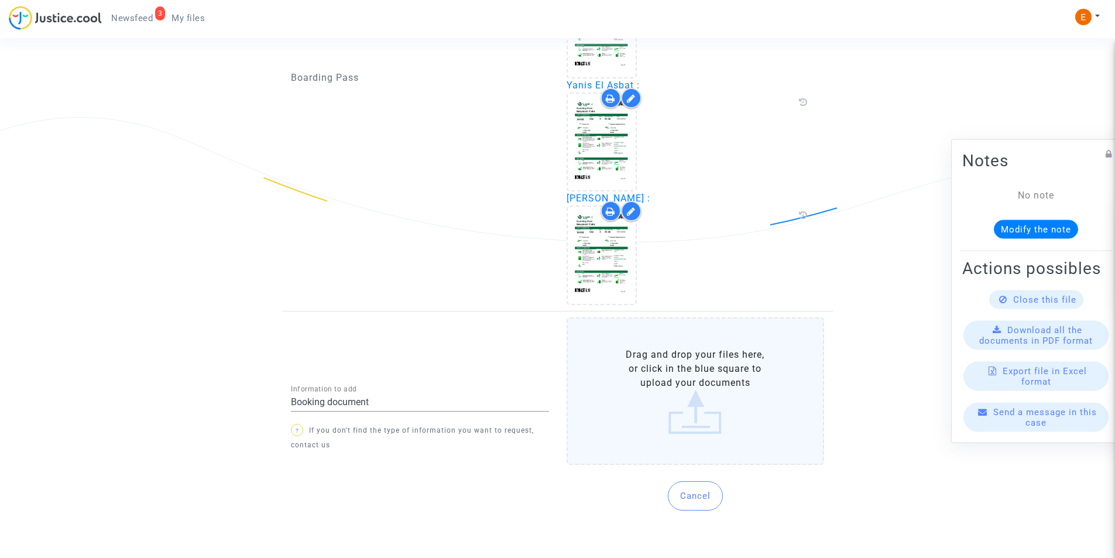
click at [607, 349] on label "Drag and drop your files here, or click in the blue square to upload your docum…" at bounding box center [696, 391] width 258 height 148
click at [0, 0] on input "Drag and drop your files here, or click in the blue square to upload your docum…" at bounding box center [0, 0] width 0 height 0
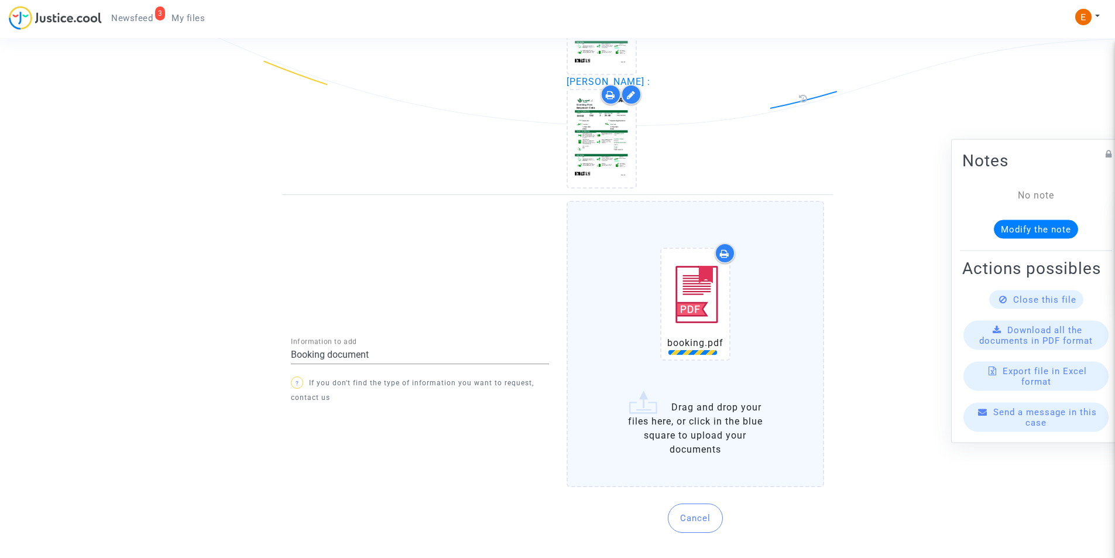
scroll to position [1556, 0]
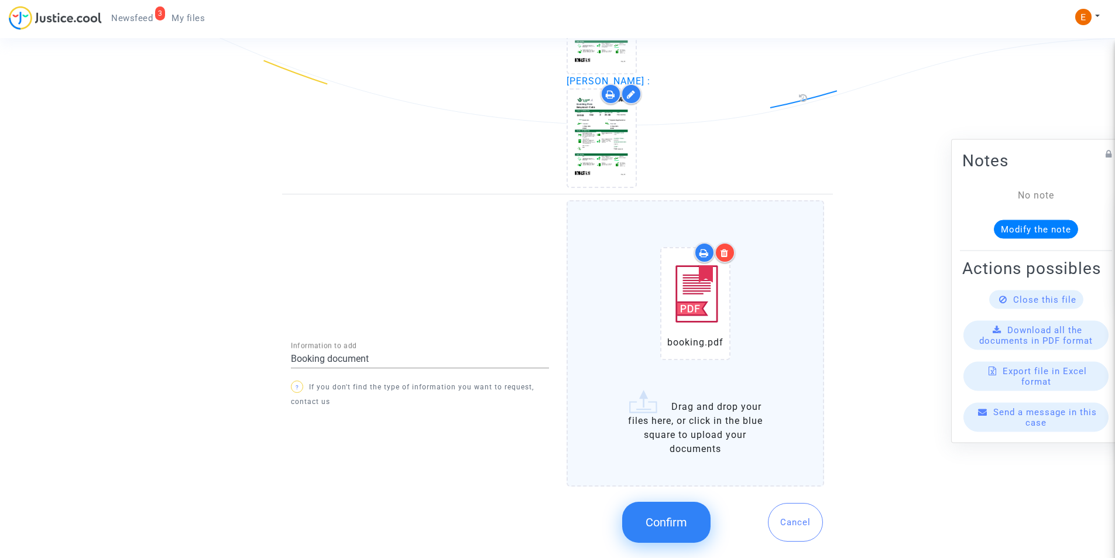
click at [673, 529] on span "Confirm" at bounding box center [667, 522] width 42 height 14
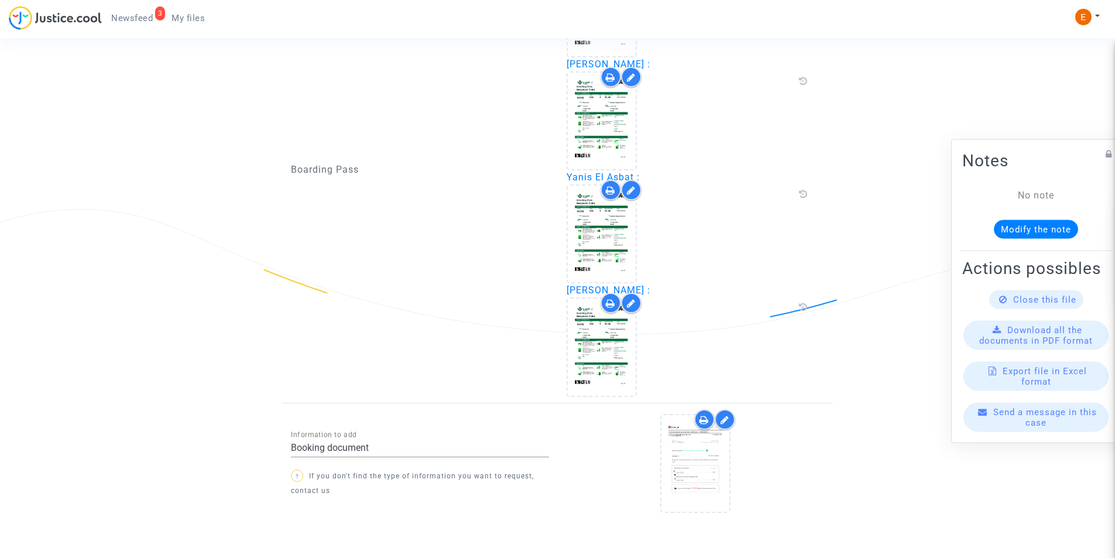
scroll to position [1392, 0]
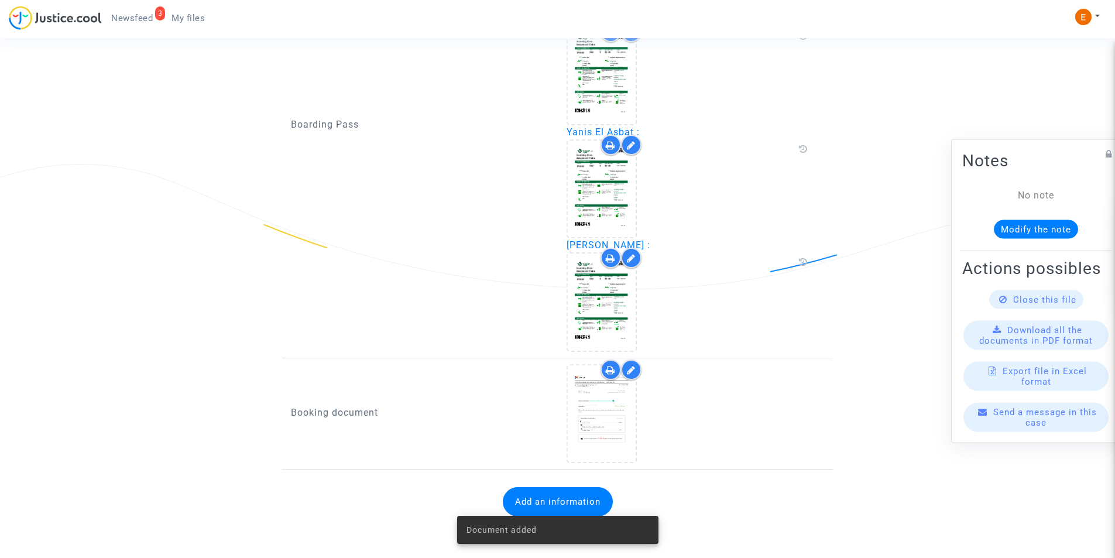
click at [564, 501] on button "Add an information" at bounding box center [558, 501] width 110 height 29
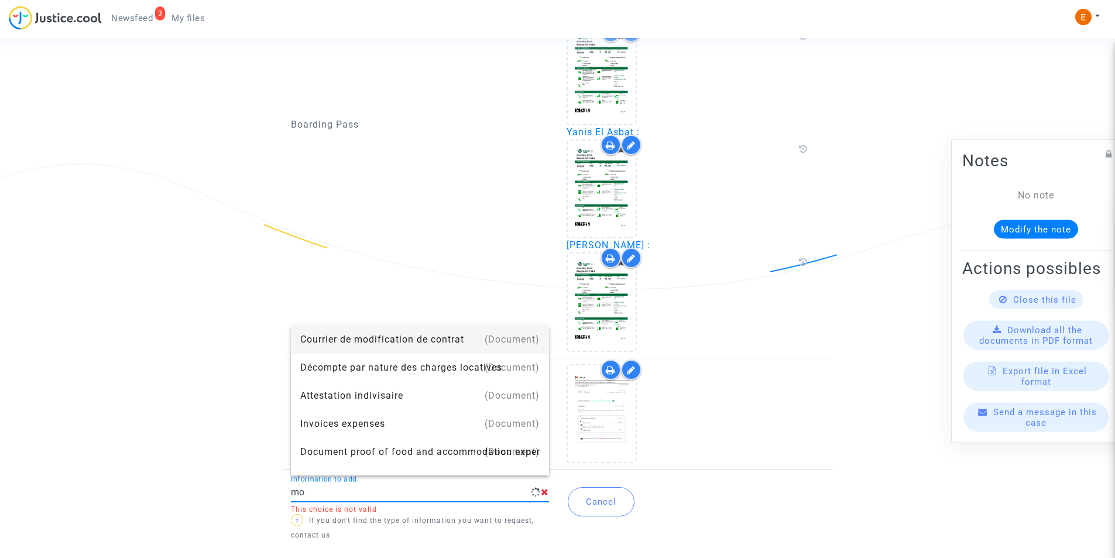
type input "m"
click at [547, 491] on icon at bounding box center [545, 491] width 8 height 9
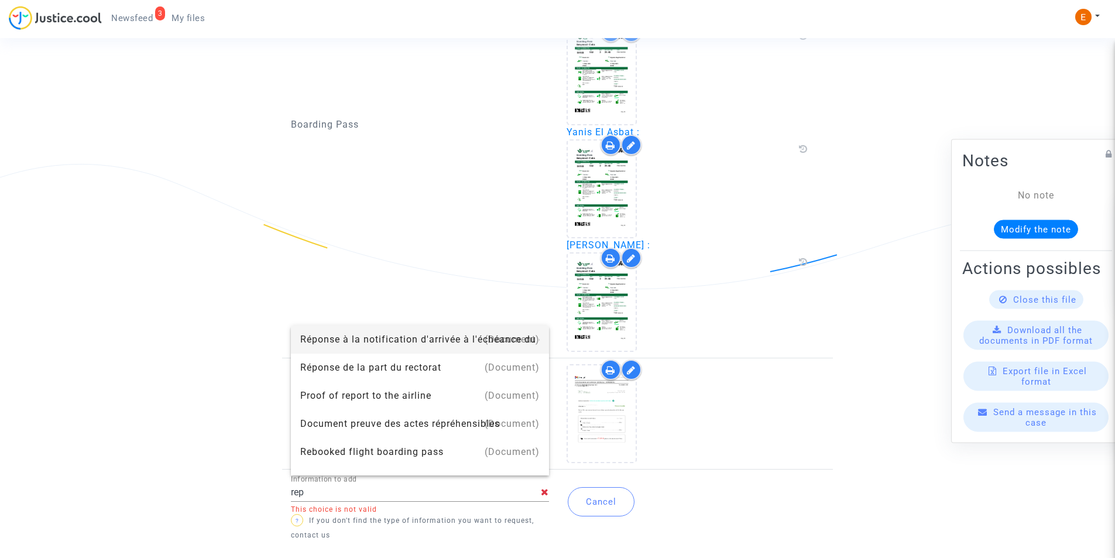
click at [542, 492] on icon at bounding box center [545, 491] width 8 height 9
drag, startPoint x: 506, startPoint y: 486, endPoint x: 302, endPoint y: 477, distance: 204.5
click at [307, 477] on div "rep Information to add" at bounding box center [416, 488] width 250 height 26
drag, startPoint x: 313, startPoint y: 494, endPoint x: 207, endPoint y: 512, distance: 107.5
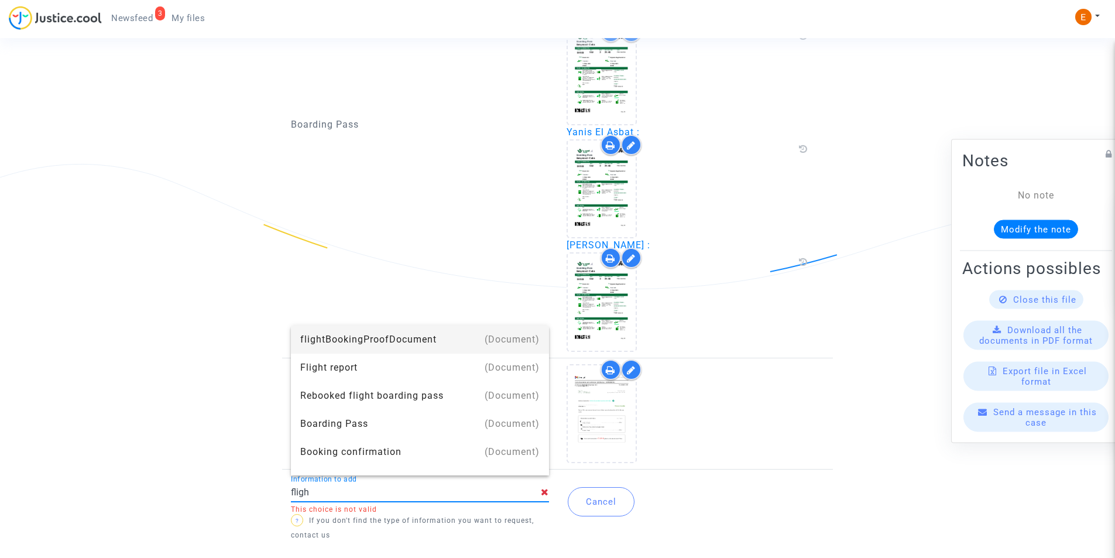
type input "Flight report"
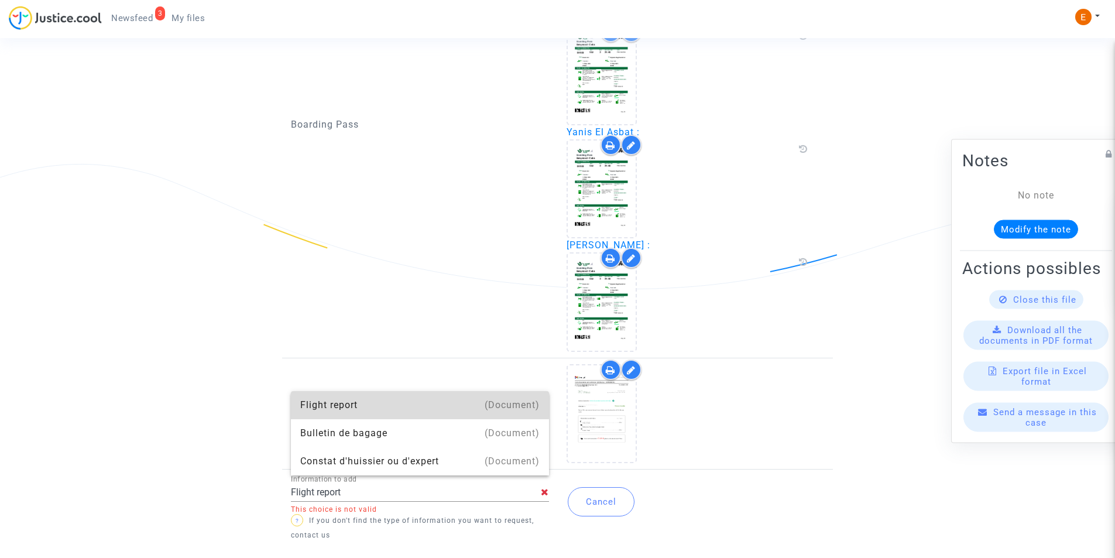
click at [354, 402] on div "Flight report" at bounding box center [419, 405] width 239 height 28
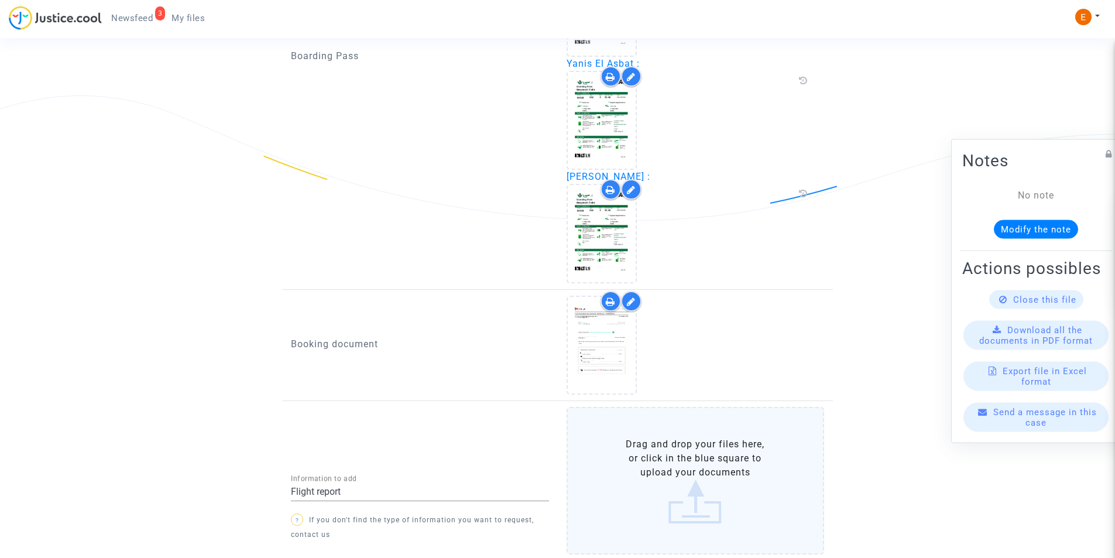
scroll to position [1550, 0]
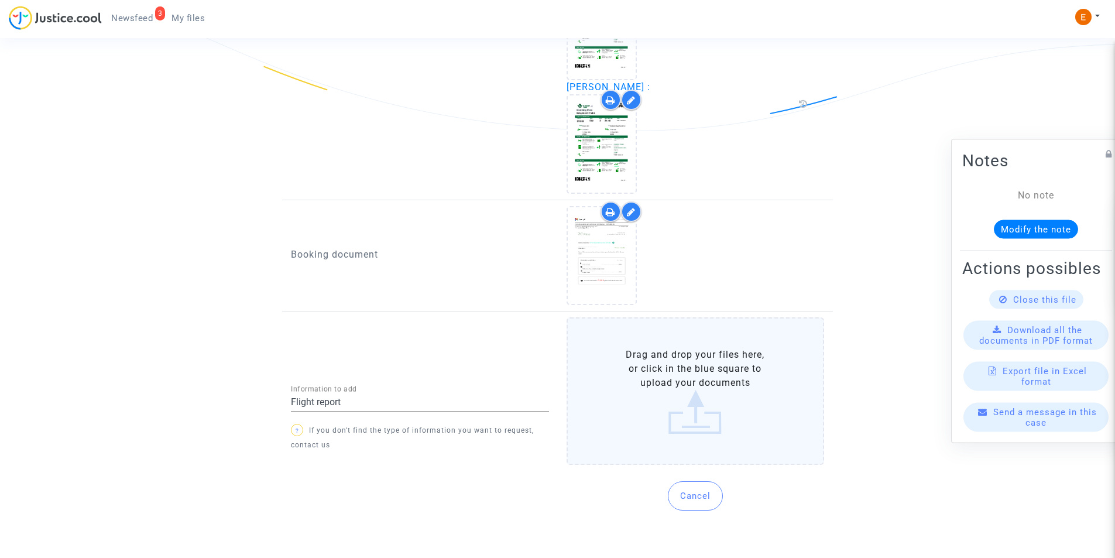
click at [684, 399] on label "Drag and drop your files here, or click in the blue square to upload your docum…" at bounding box center [696, 391] width 258 height 148
click at [0, 0] on input "Drag and drop your files here, or click in the blue square to upload your docum…" at bounding box center [0, 0] width 0 height 0
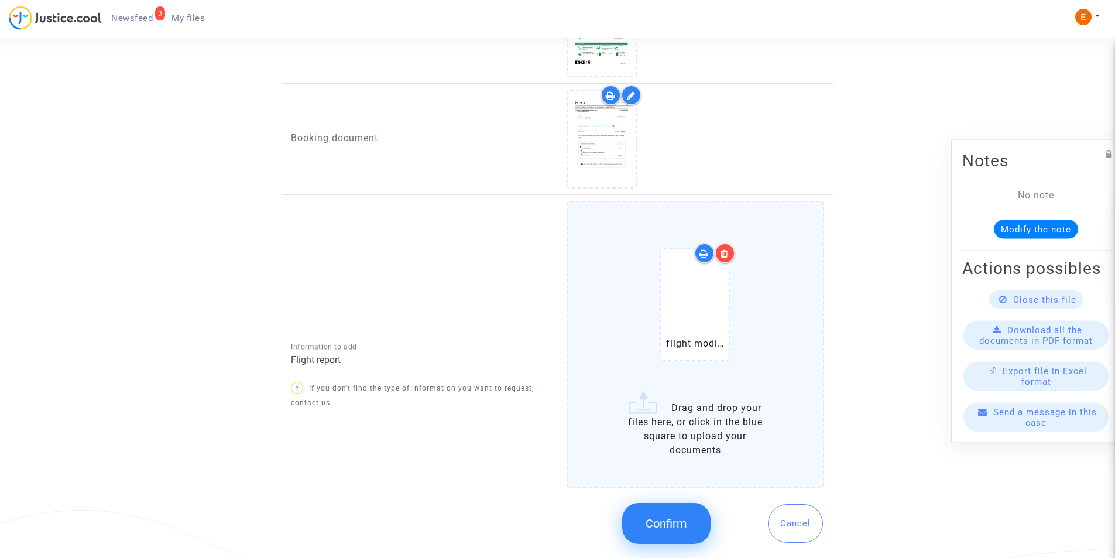
scroll to position [1667, 0]
click at [686, 527] on span "Confirm" at bounding box center [667, 523] width 42 height 14
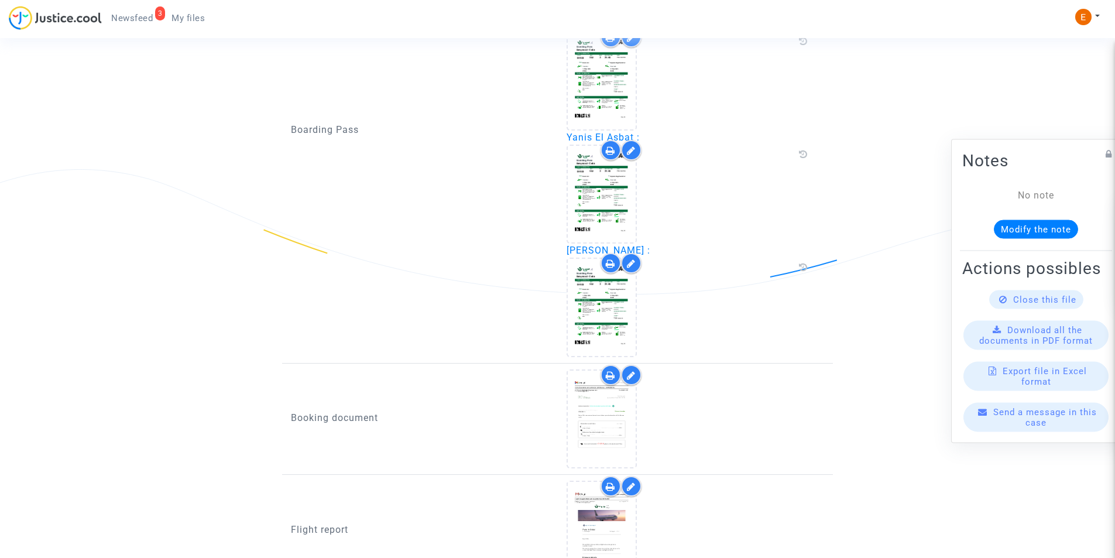
scroll to position [1504, 0]
